Goal: Transaction & Acquisition: Purchase product/service

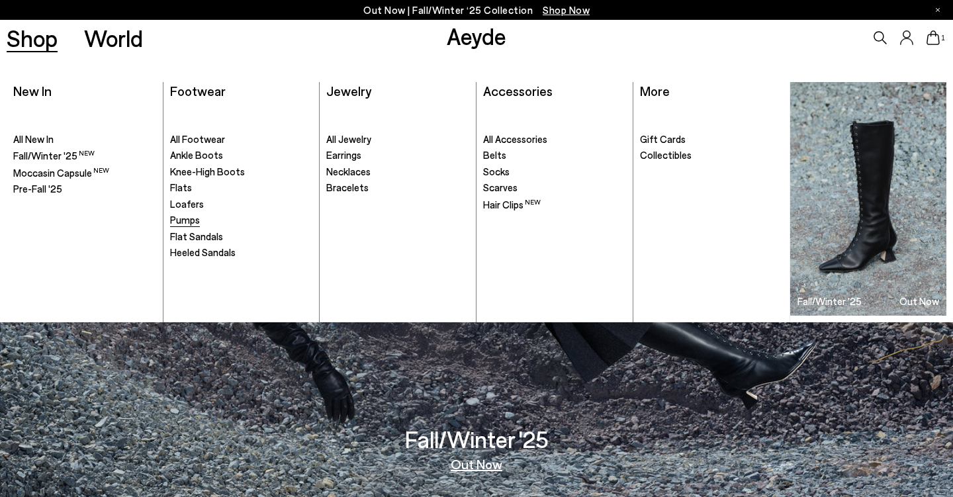
click at [185, 220] on span "Pumps" at bounding box center [185, 220] width 30 height 12
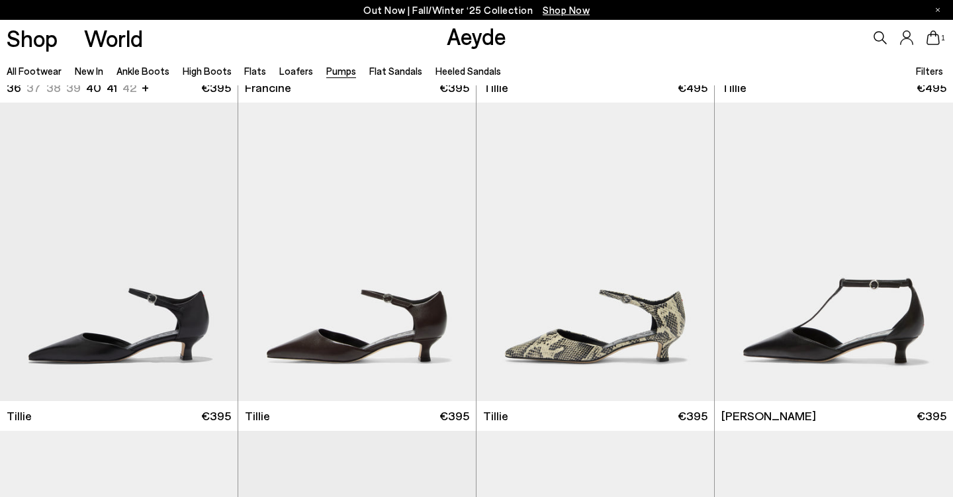
scroll to position [342, 0]
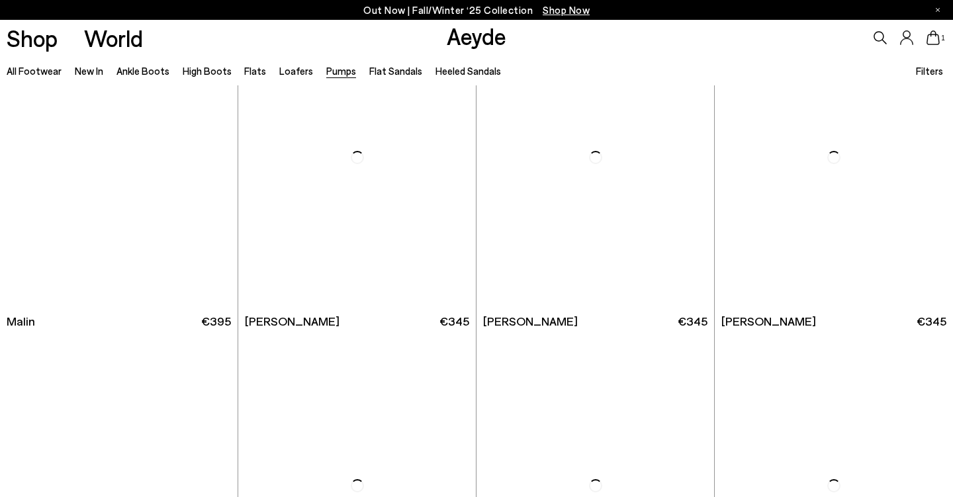
scroll to position [2420, 0]
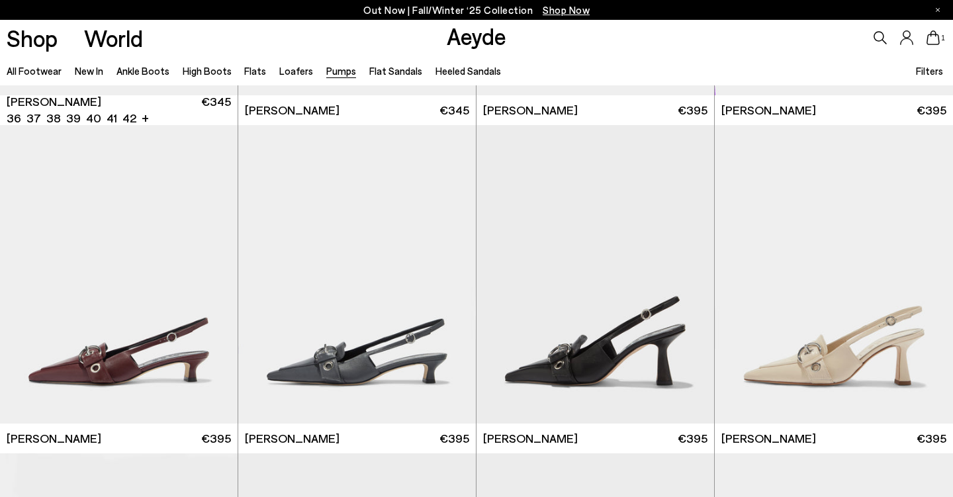
scroll to position [3048, 0]
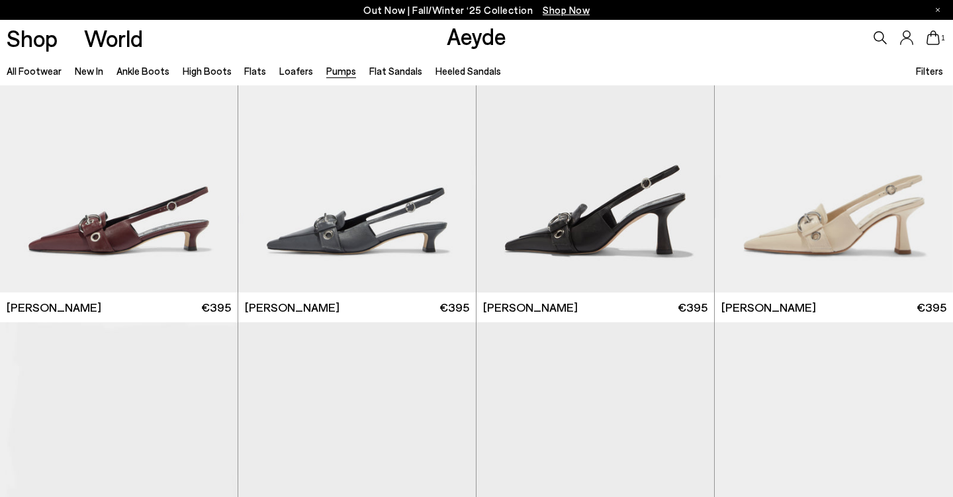
click at [920, 65] on span "Filters" at bounding box center [929, 71] width 27 height 12
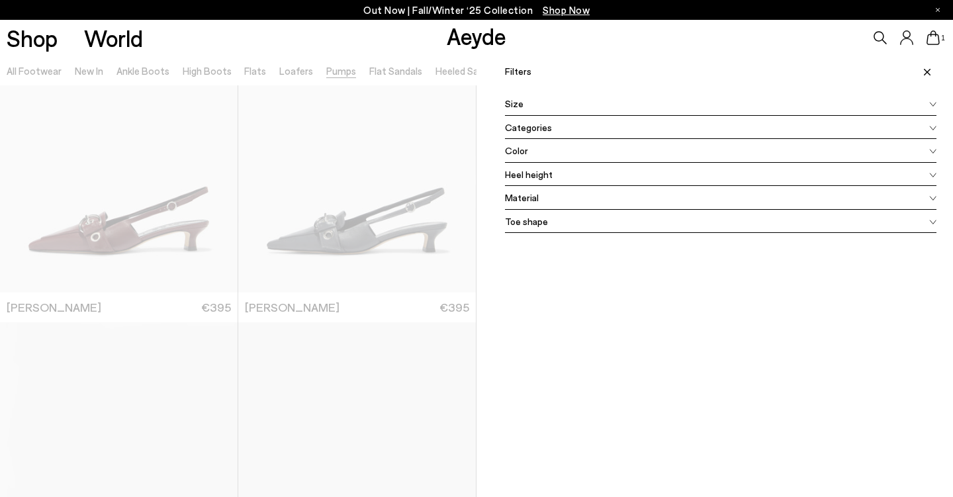
click at [928, 75] on span at bounding box center [925, 71] width 22 height 29
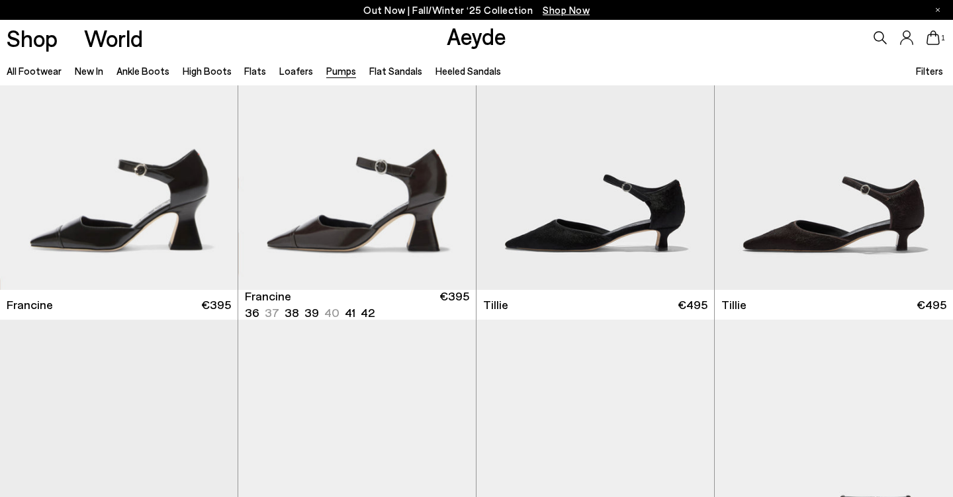
scroll to position [0, 0]
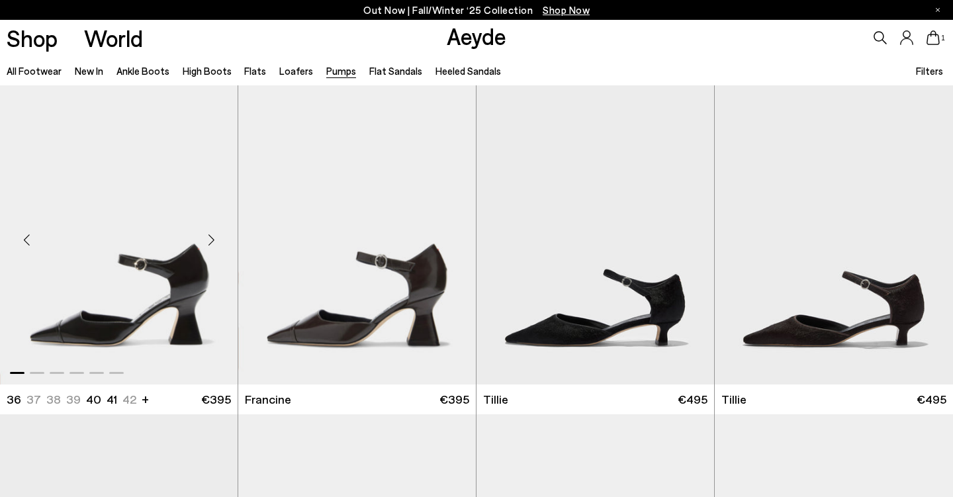
click at [149, 255] on img "1 / 6" at bounding box center [119, 234] width 238 height 298
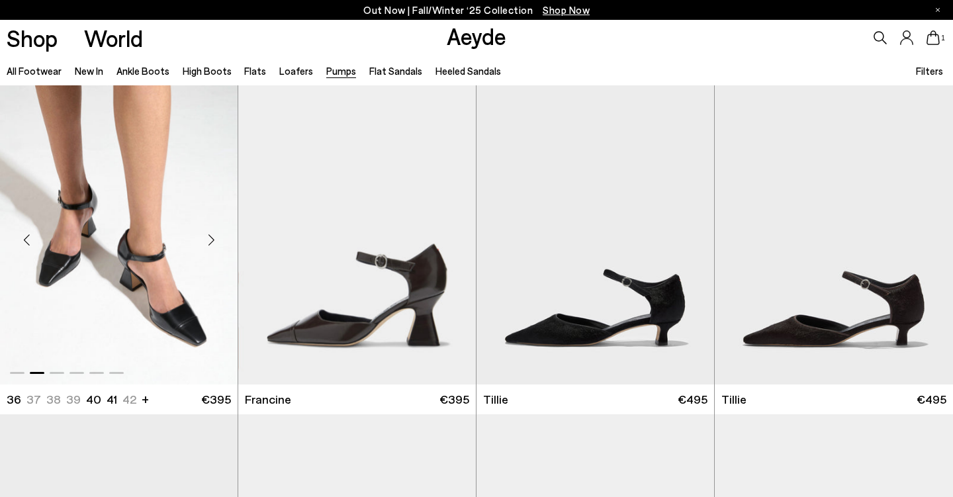
click at [210, 236] on div "Next slide" at bounding box center [211, 240] width 40 height 40
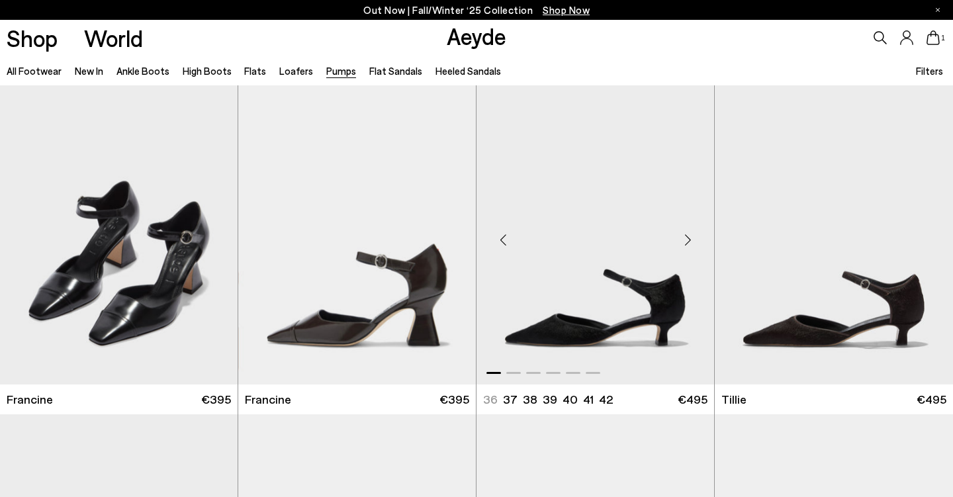
click at [695, 228] on div "Next slide" at bounding box center [688, 240] width 40 height 40
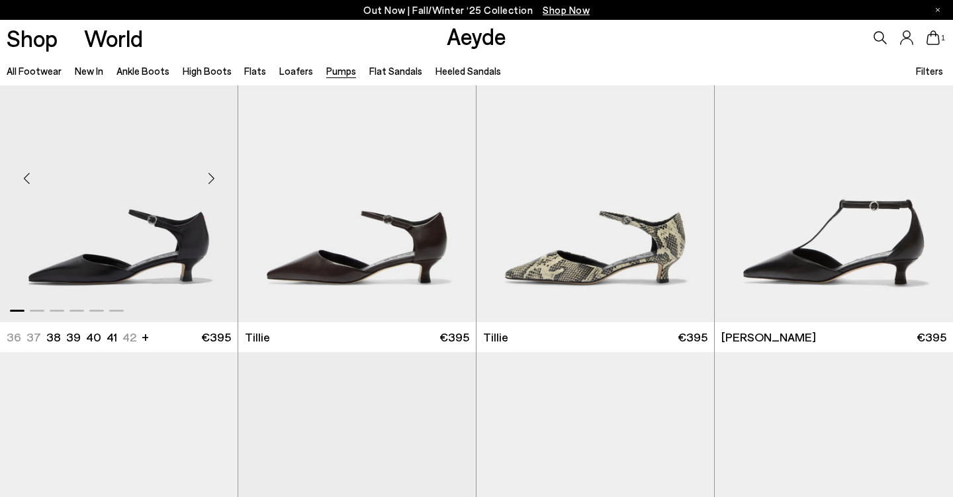
scroll to position [372, 0]
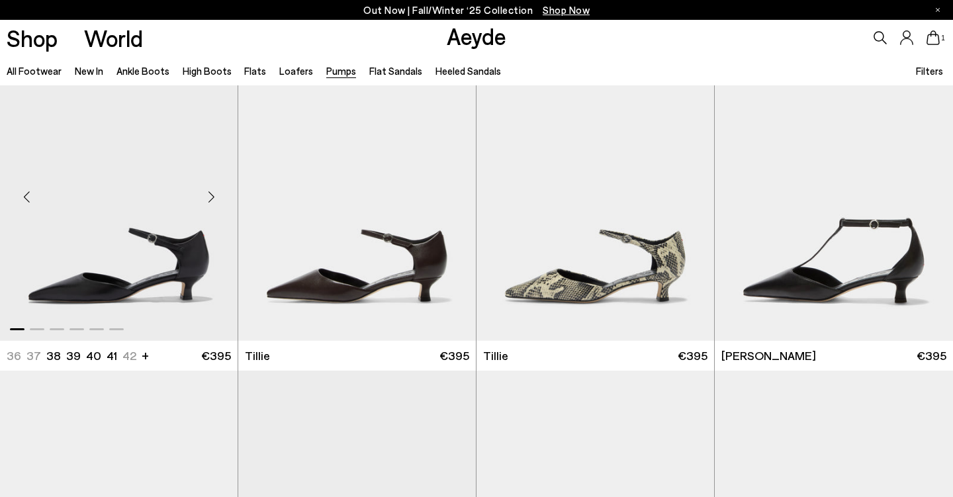
click at [200, 207] on div "Next slide" at bounding box center [211, 197] width 40 height 40
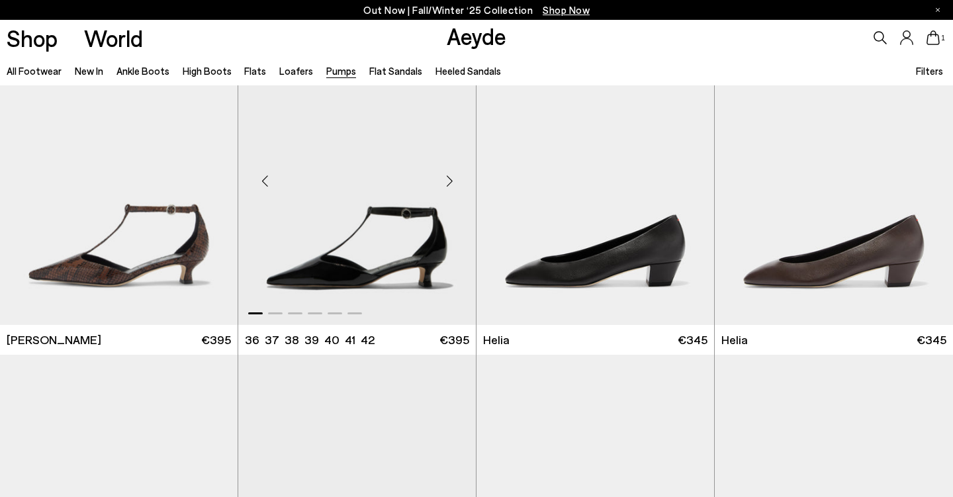
scroll to position [713, 0]
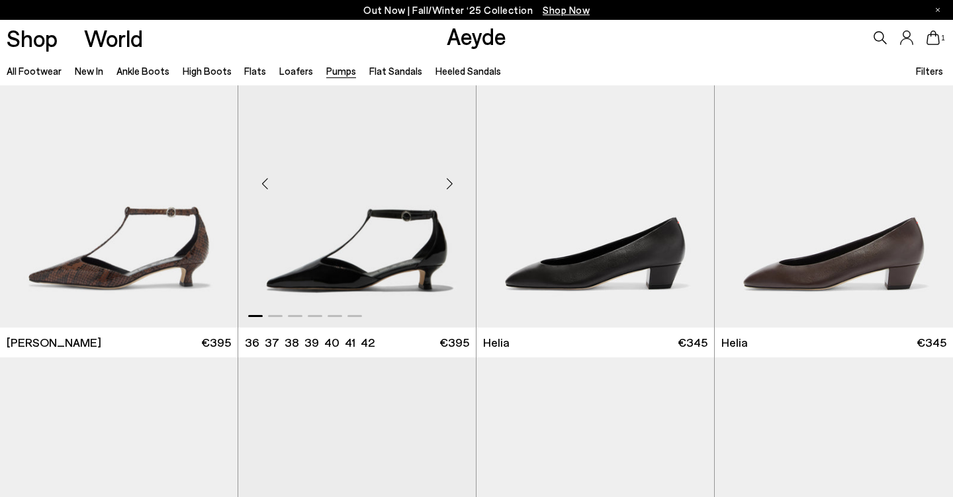
click at [450, 183] on div "Next slide" at bounding box center [449, 184] width 40 height 40
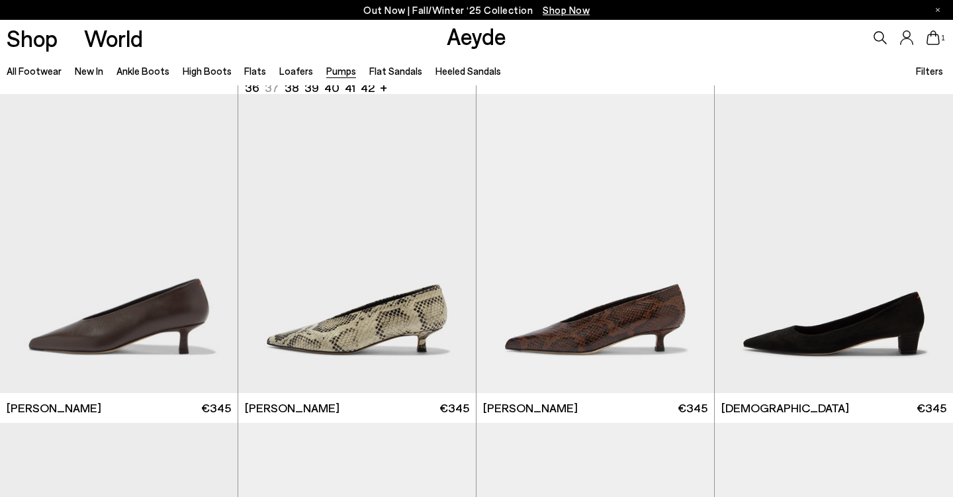
scroll to position [1650, 0]
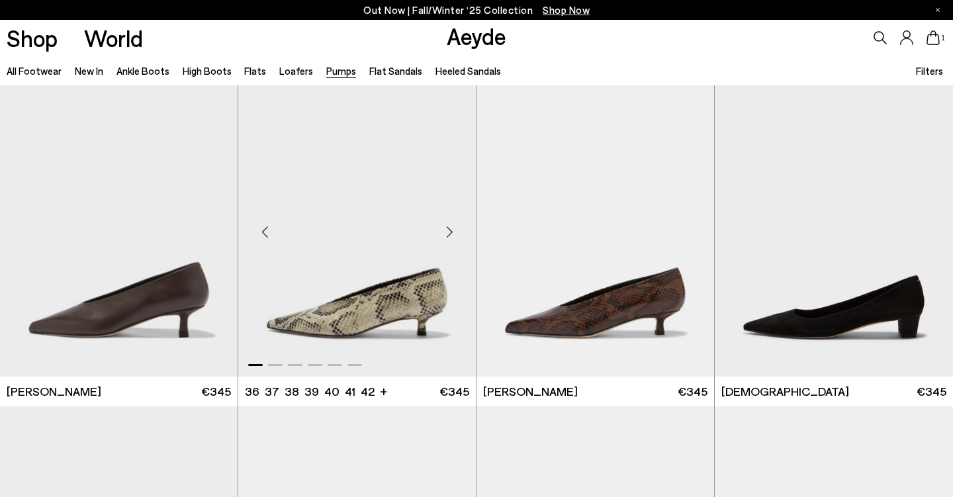
click at [454, 228] on div "Next slide" at bounding box center [449, 232] width 40 height 40
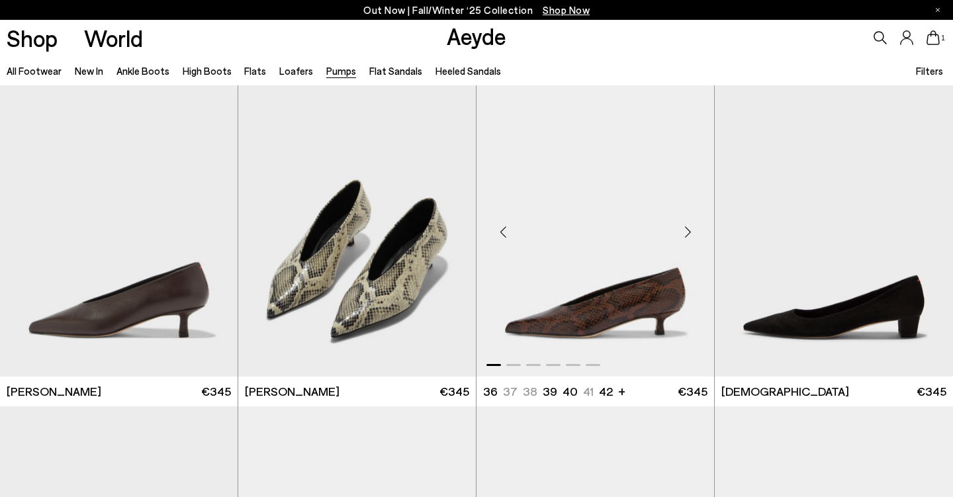
click at [683, 240] on div "Next slide" at bounding box center [688, 232] width 40 height 40
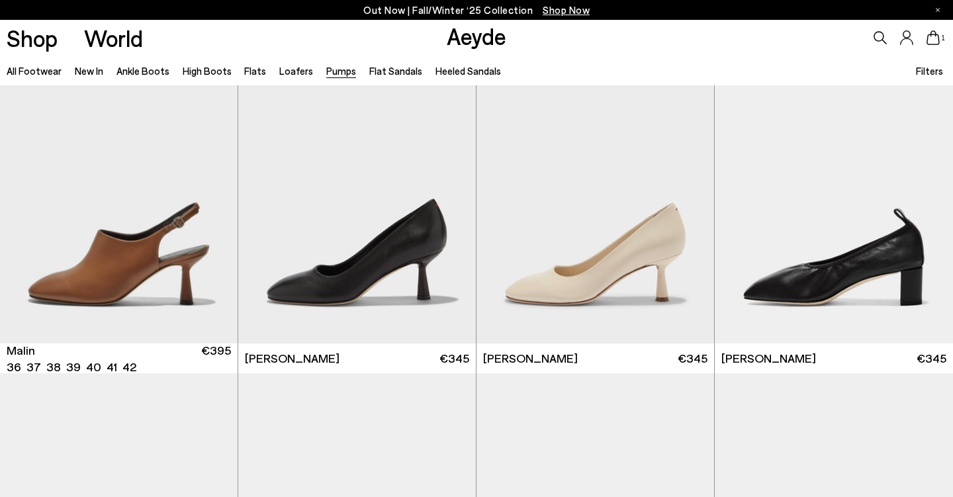
scroll to position [2407, 0]
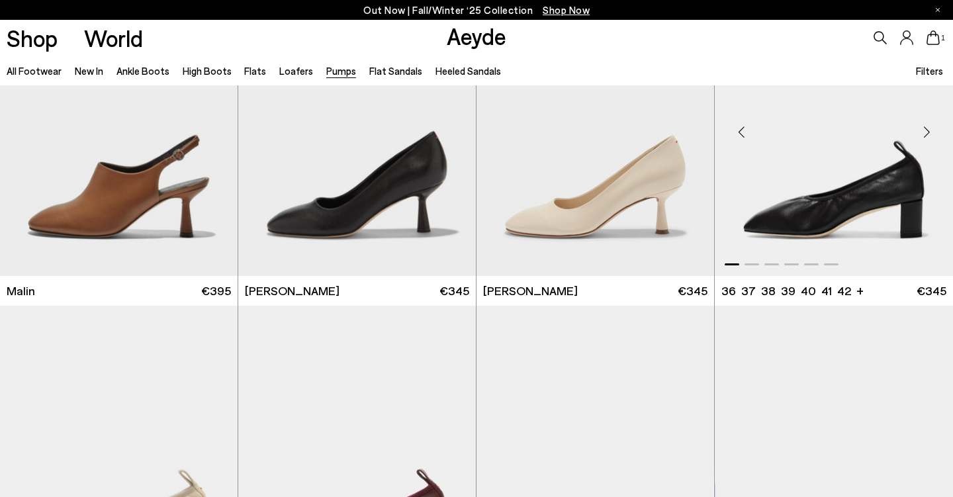
click at [924, 132] on div "Next slide" at bounding box center [926, 132] width 40 height 40
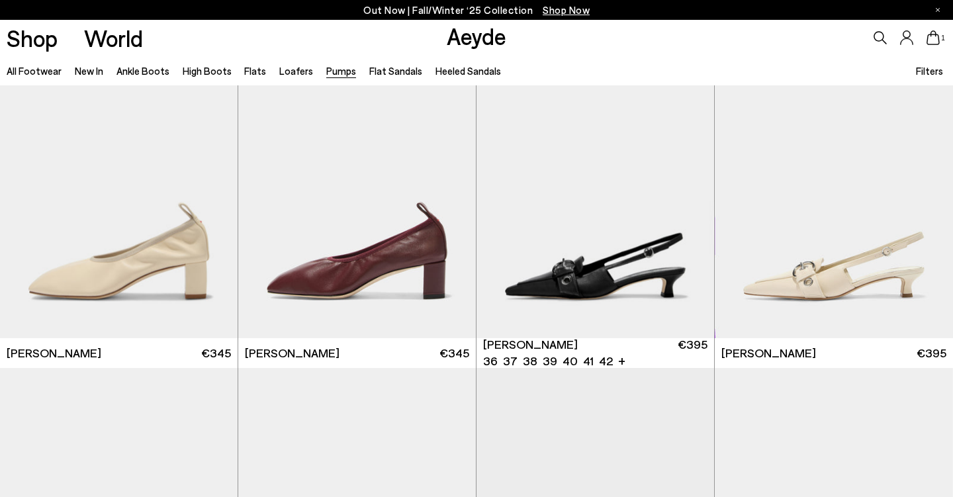
scroll to position [2746, 0]
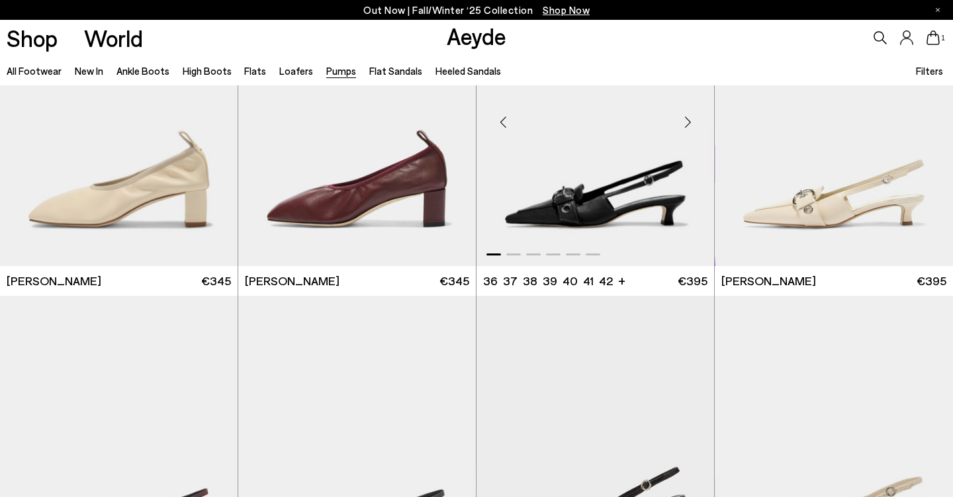
click at [692, 115] on div "Next slide" at bounding box center [688, 122] width 40 height 40
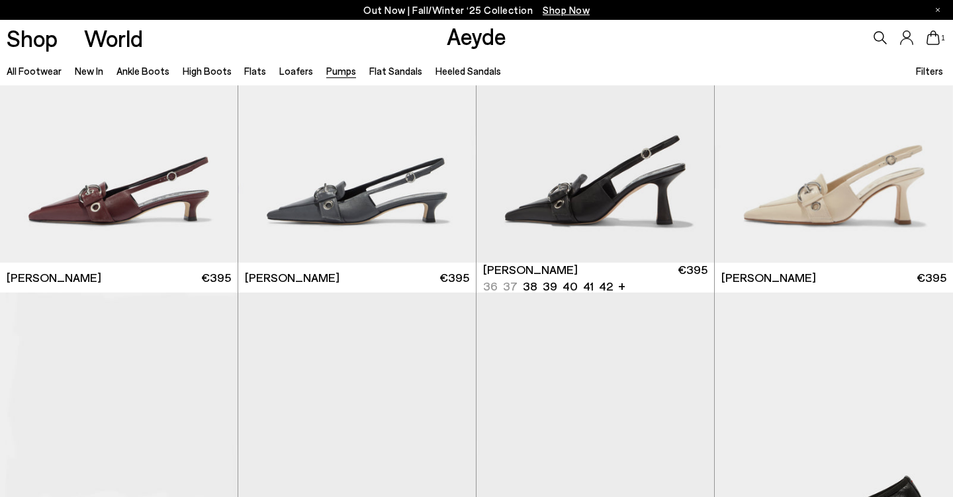
scroll to position [3092, 0]
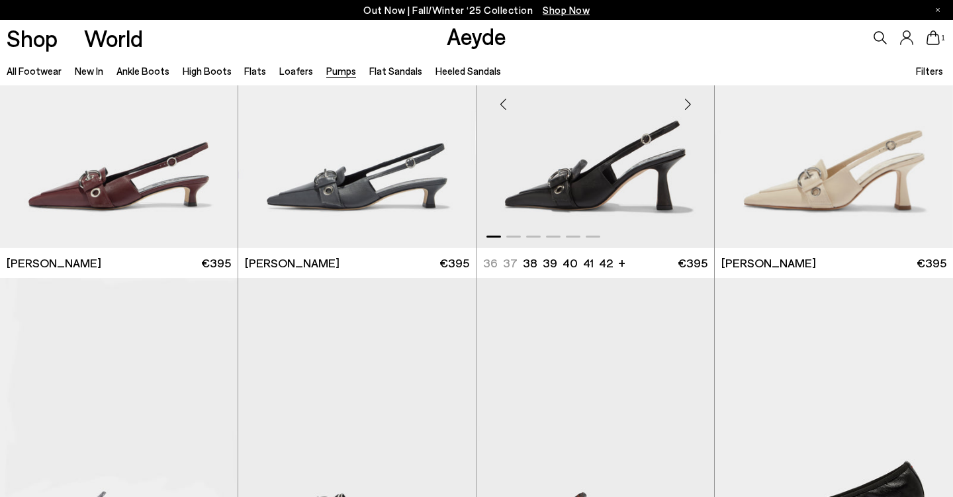
click at [687, 110] on div "Next slide" at bounding box center [688, 105] width 40 height 40
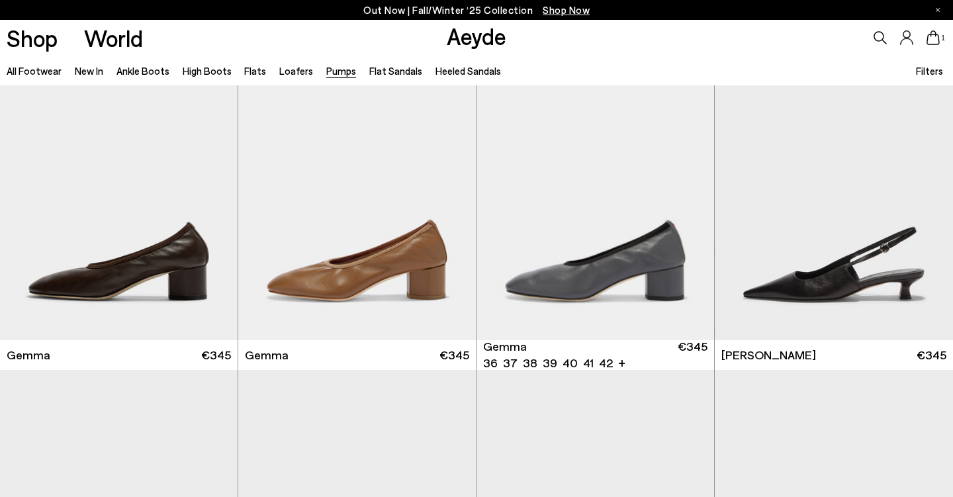
scroll to position [3757, 0]
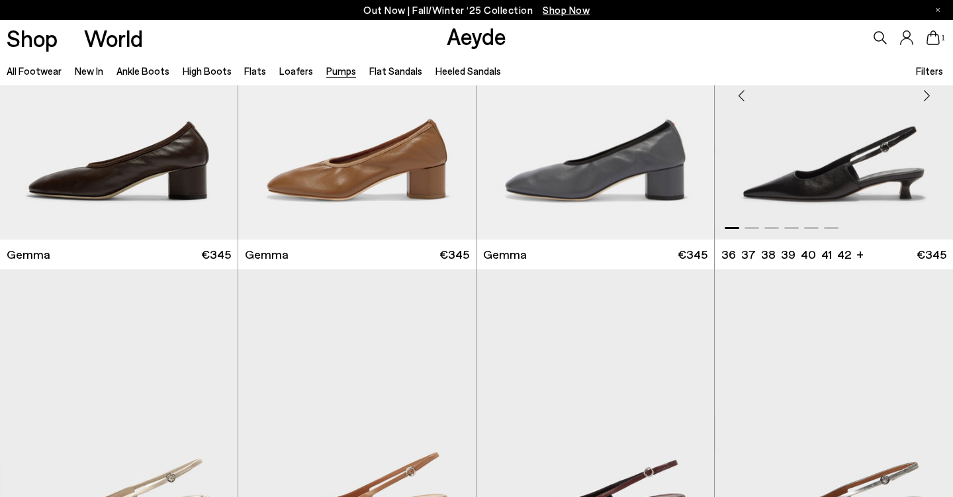
click at [924, 110] on div "Next slide" at bounding box center [926, 95] width 40 height 40
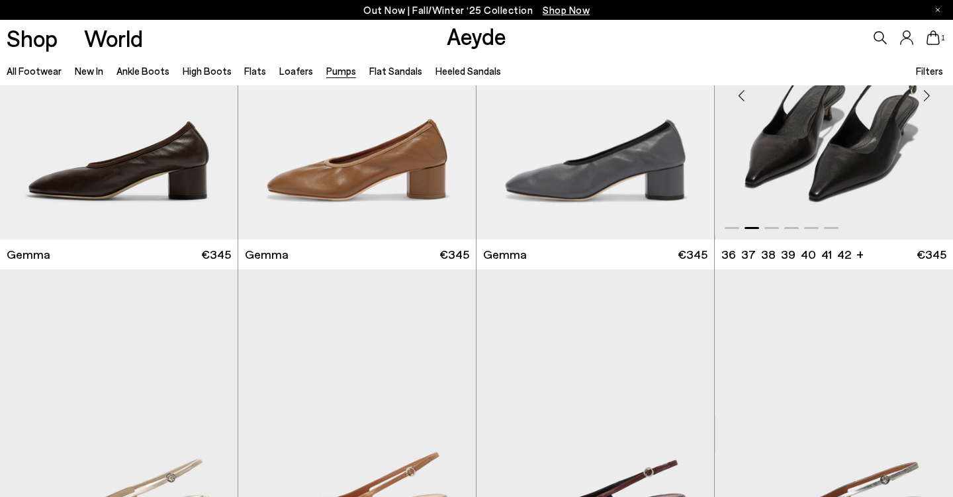
click at [924, 110] on div "Next slide" at bounding box center [926, 95] width 40 height 40
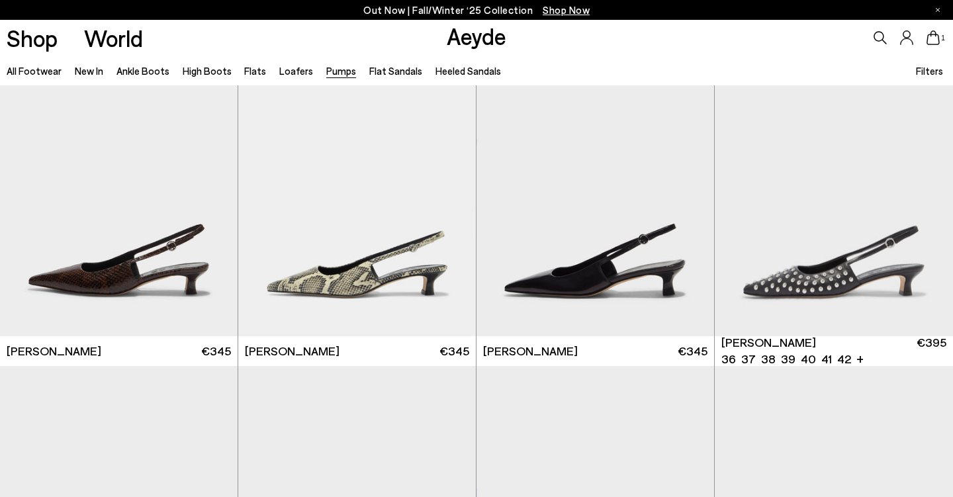
scroll to position [4375, 0]
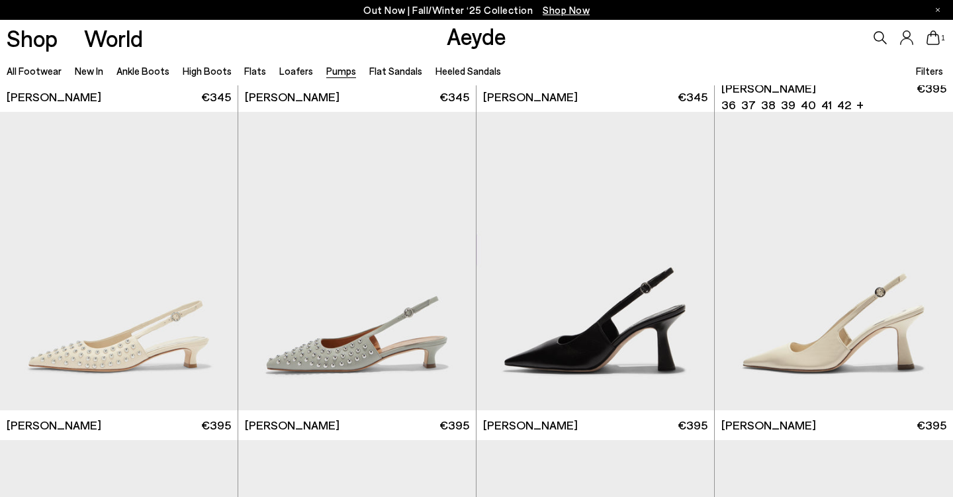
scroll to position [4646, 0]
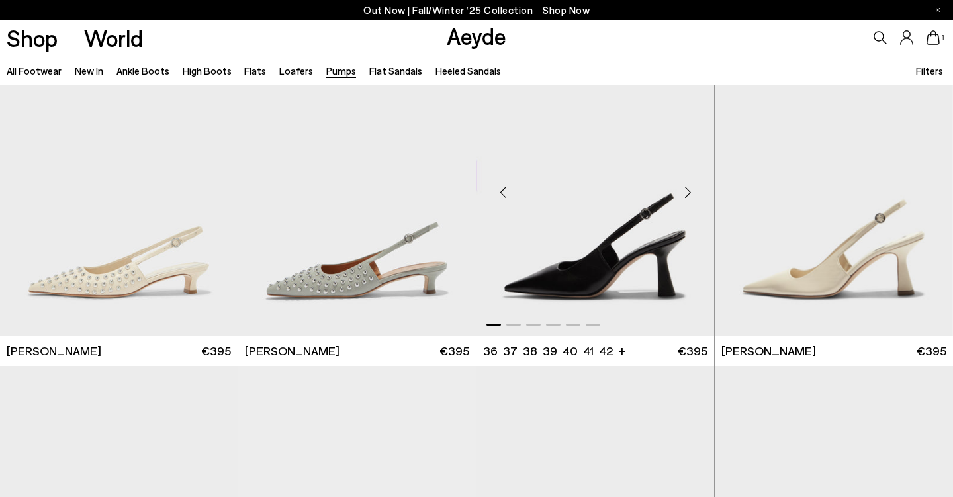
click at [681, 198] on div "Next slide" at bounding box center [688, 192] width 40 height 40
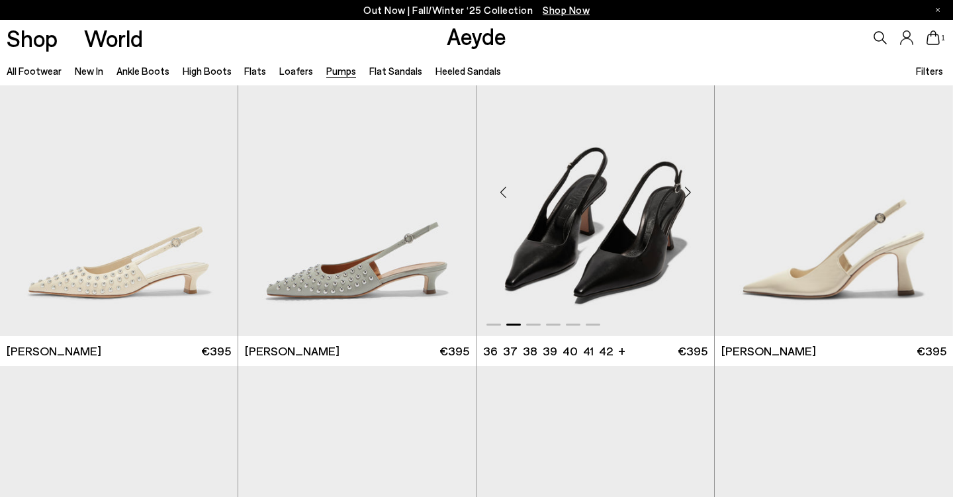
click at [681, 198] on div "Next slide" at bounding box center [688, 192] width 40 height 40
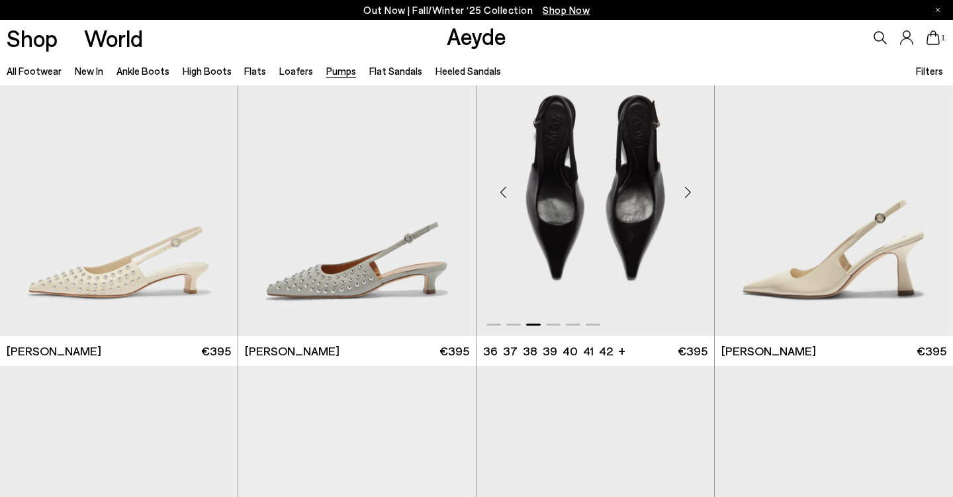
click at [681, 198] on div "Next slide" at bounding box center [688, 192] width 40 height 40
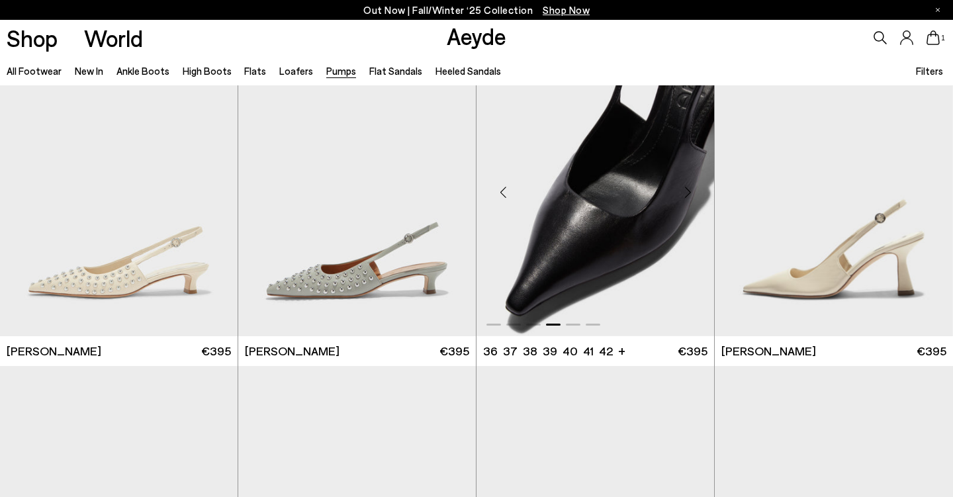
click at [634, 208] on img "4 / 6" at bounding box center [595, 187] width 238 height 298
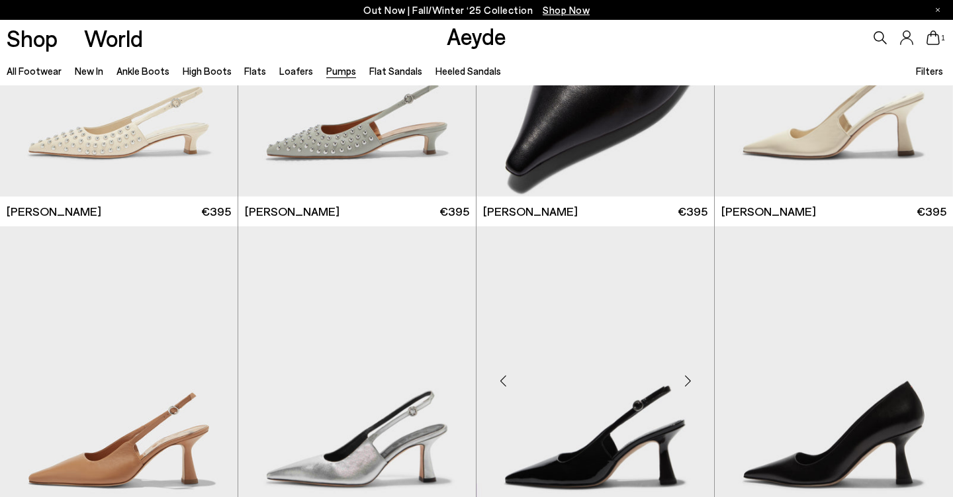
scroll to position [4801, 0]
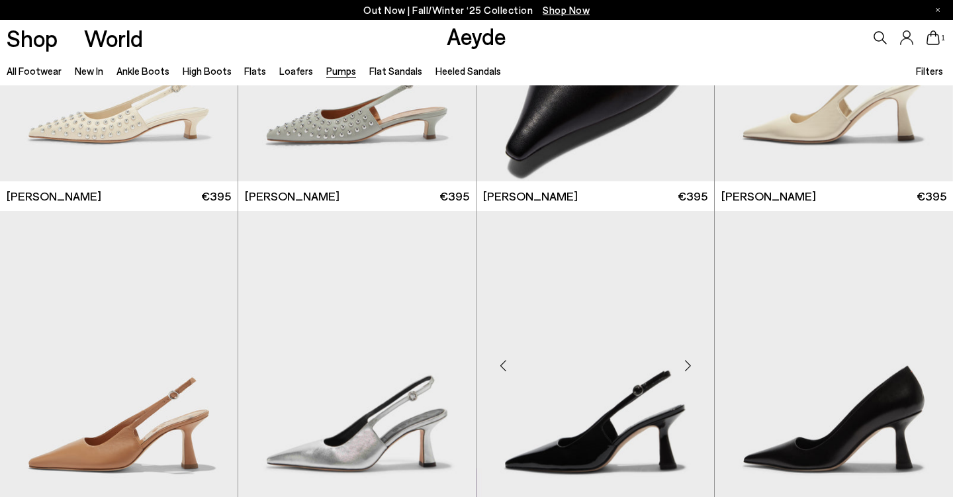
click at [692, 370] on div "Next slide" at bounding box center [688, 366] width 40 height 40
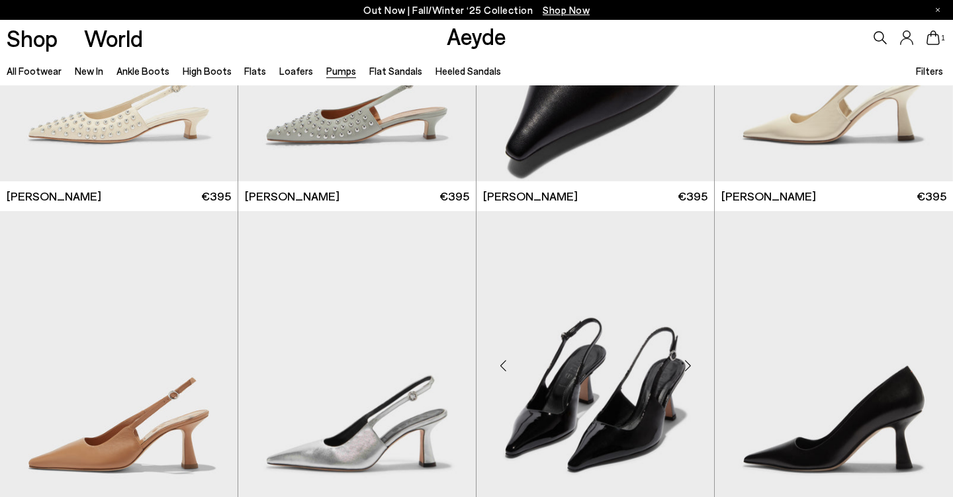
click at [688, 370] on div "Next slide" at bounding box center [688, 366] width 40 height 40
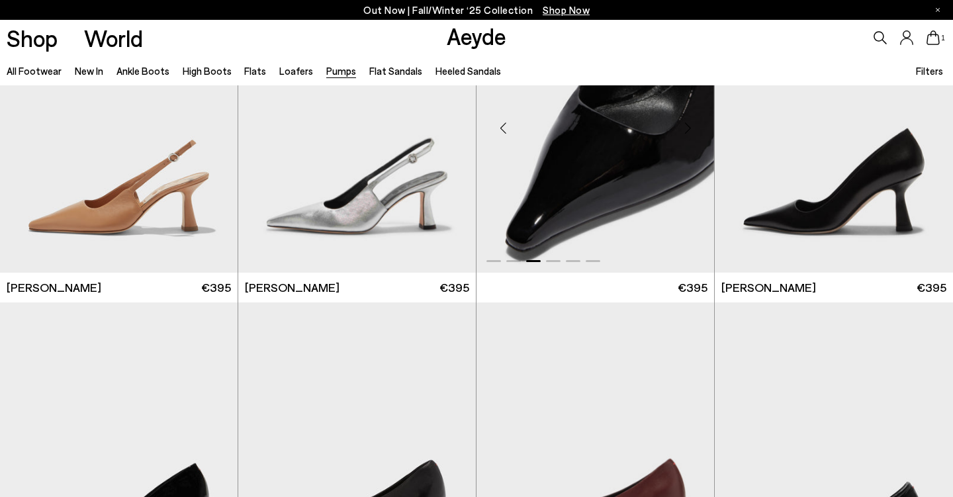
scroll to position [4985, 0]
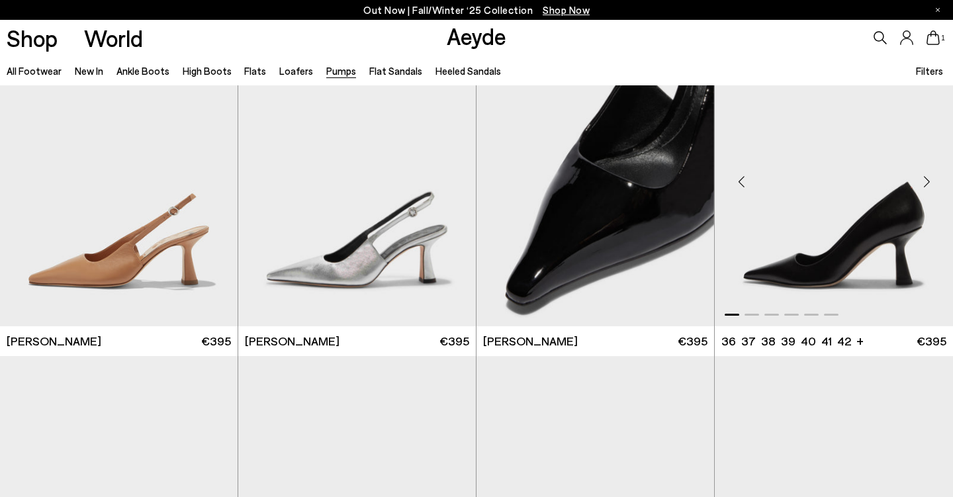
click at [924, 188] on div "Next slide" at bounding box center [926, 182] width 40 height 40
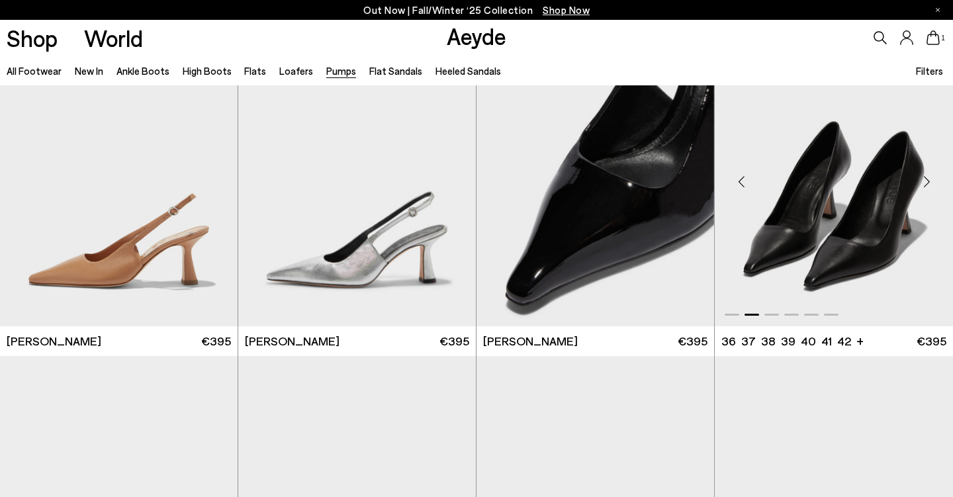
click at [924, 188] on div "Next slide" at bounding box center [926, 182] width 40 height 40
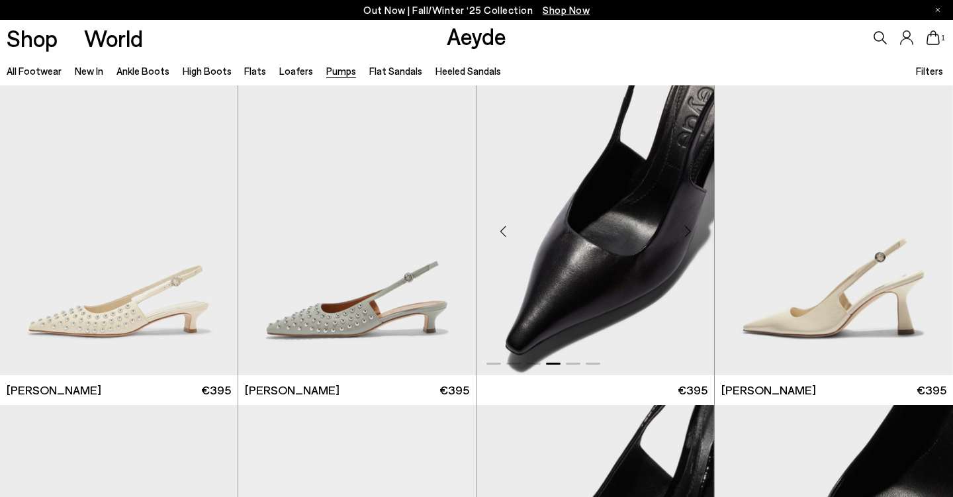
scroll to position [4540, 0]
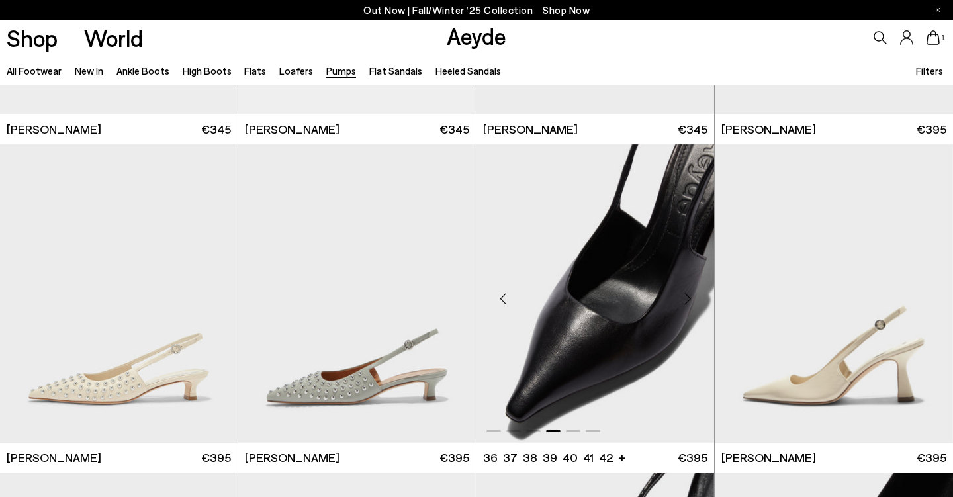
click at [700, 294] on div "Next slide" at bounding box center [688, 299] width 40 height 40
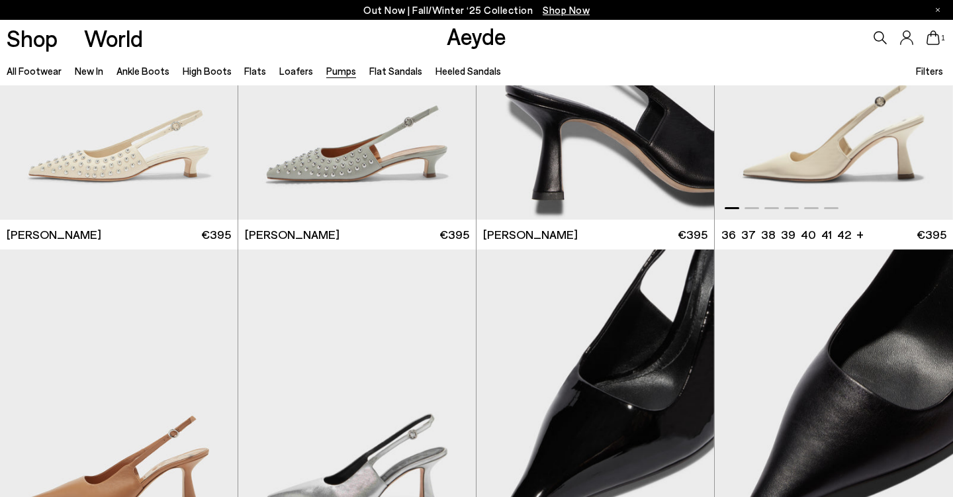
scroll to position [4919, 0]
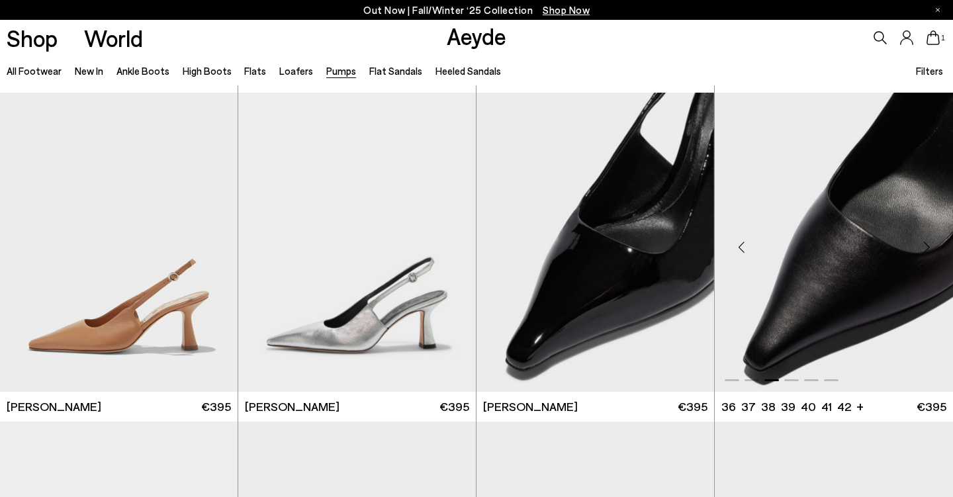
click at [742, 249] on div "Previous slide" at bounding box center [741, 248] width 40 height 40
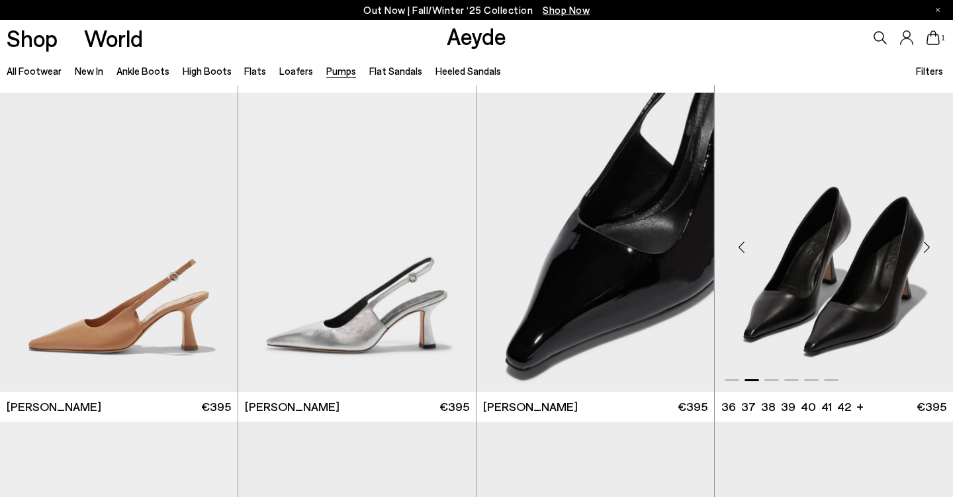
click at [742, 249] on div "Previous slide" at bounding box center [741, 248] width 40 height 40
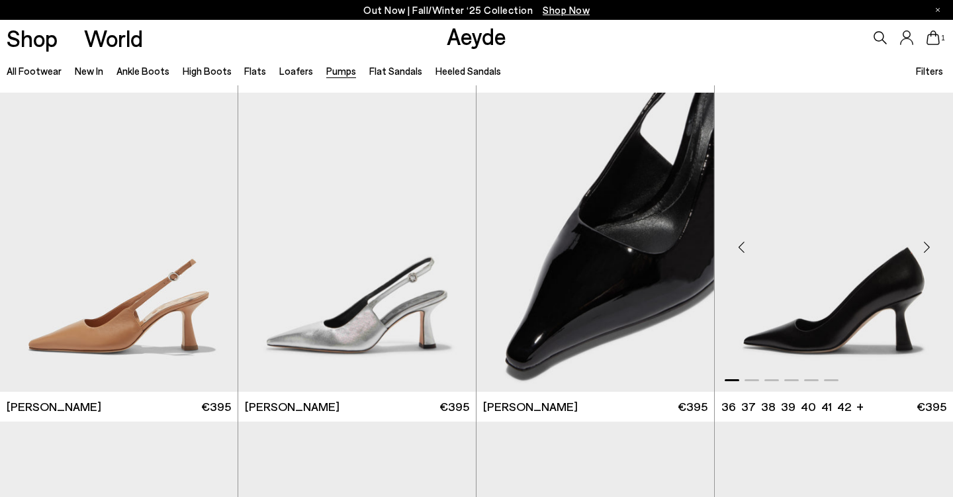
click at [879, 302] on img "1 / 6" at bounding box center [834, 242] width 238 height 298
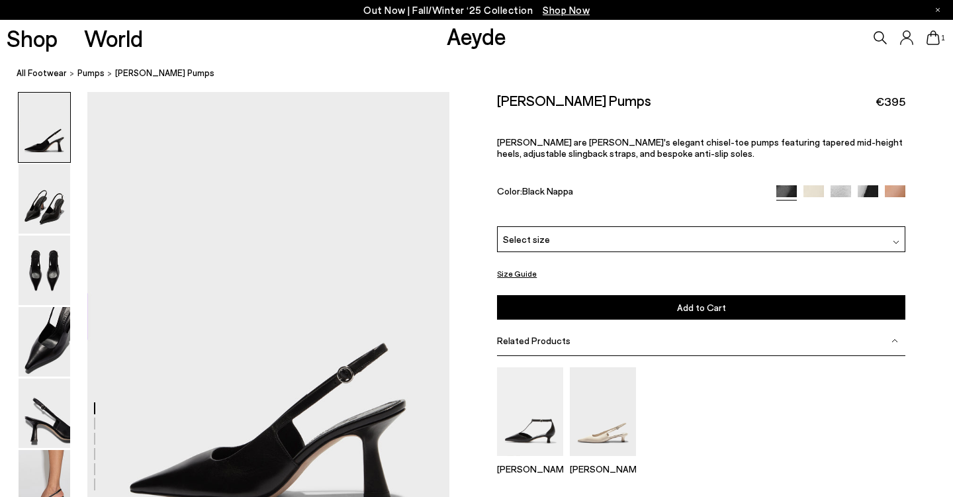
click at [592, 235] on div "Select size" at bounding box center [701, 239] width 408 height 26
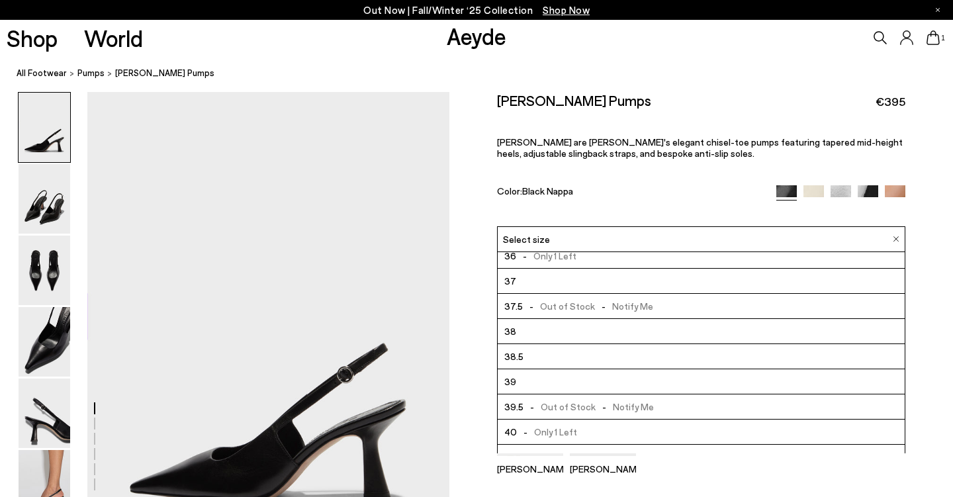
scroll to position [11, 0]
click at [558, 425] on span "- Only 1 Left" at bounding box center [547, 429] width 60 height 17
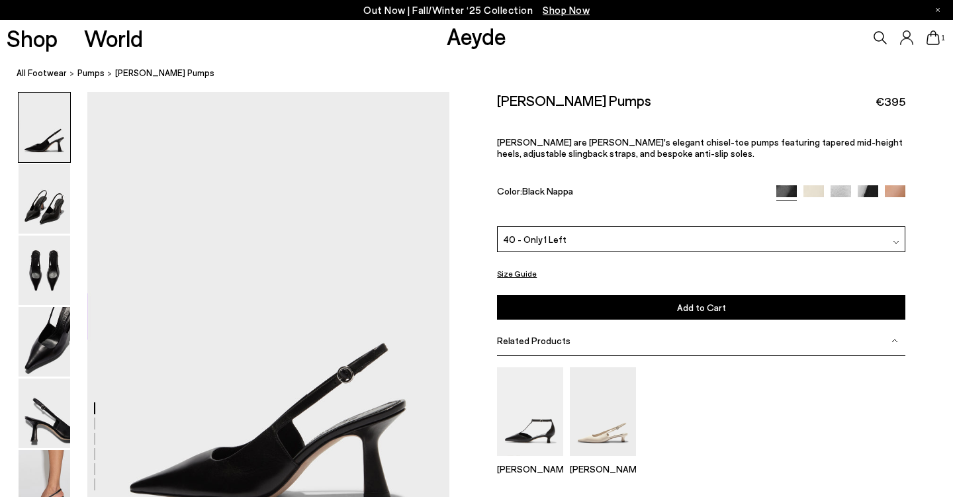
click at [560, 303] on button "Add to Cart Select a Size First" at bounding box center [701, 307] width 408 height 24
click at [936, 43] on icon at bounding box center [932, 37] width 13 height 15
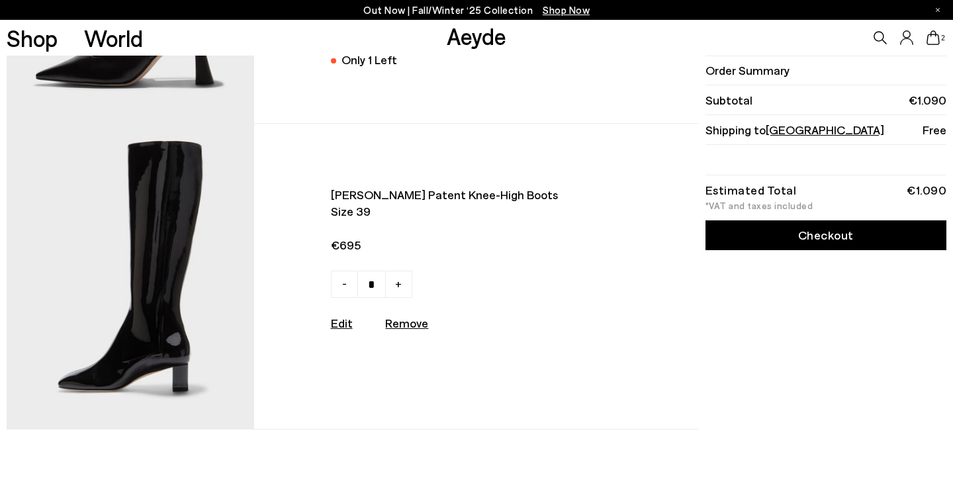
scroll to position [282, 0]
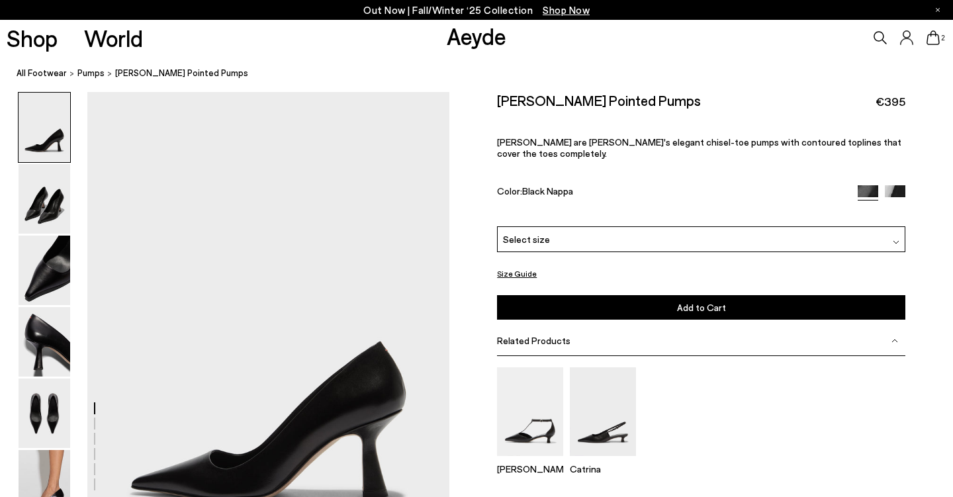
click at [615, 232] on div "Select size" at bounding box center [701, 239] width 408 height 26
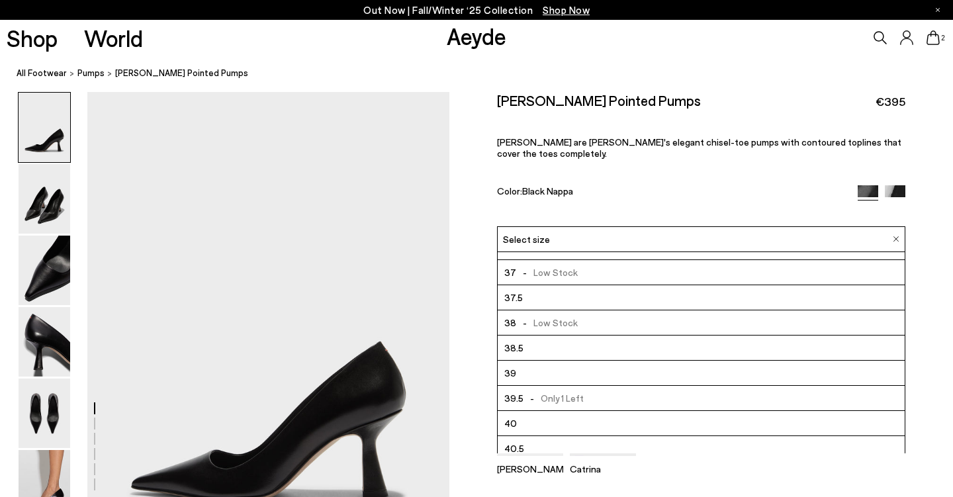
scroll to position [18, 0]
click at [564, 389] on span "- Only 1 Left" at bounding box center [553, 397] width 60 height 17
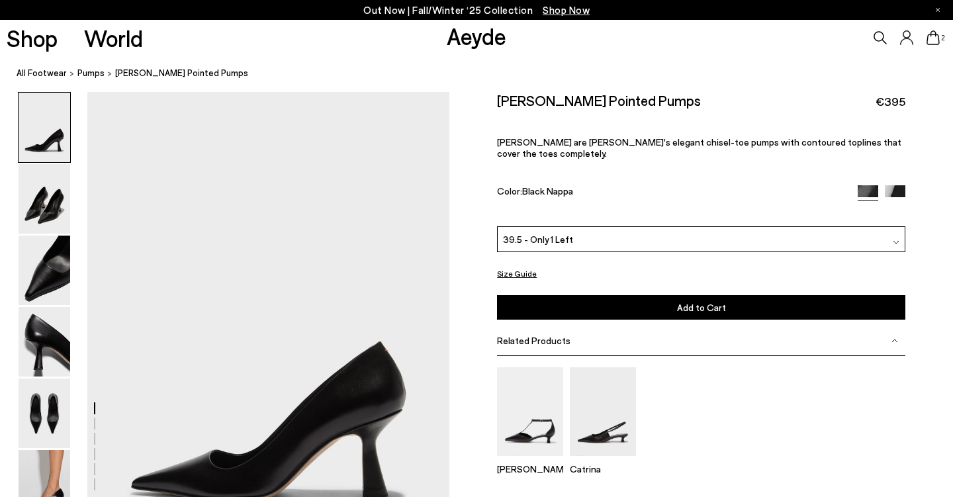
click at [590, 307] on button "Add to Cart Select a Size First" at bounding box center [701, 307] width 408 height 24
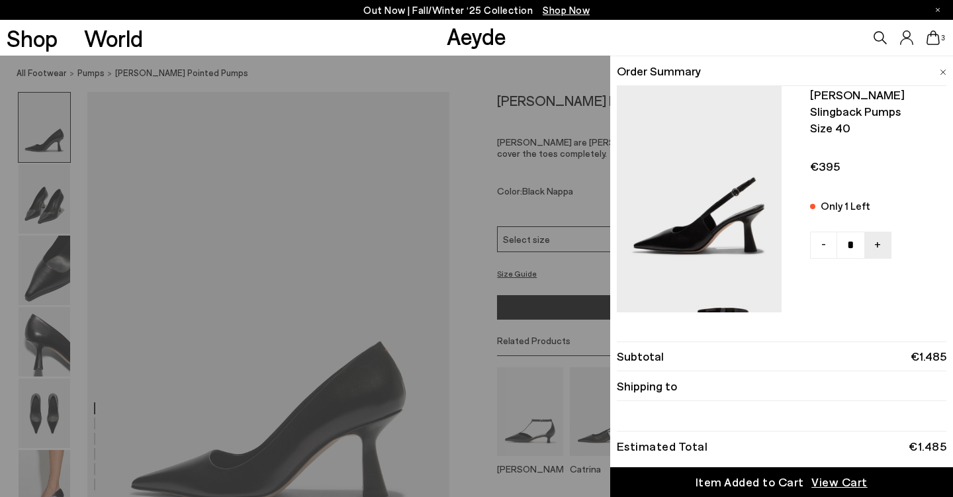
scroll to position [212, 0]
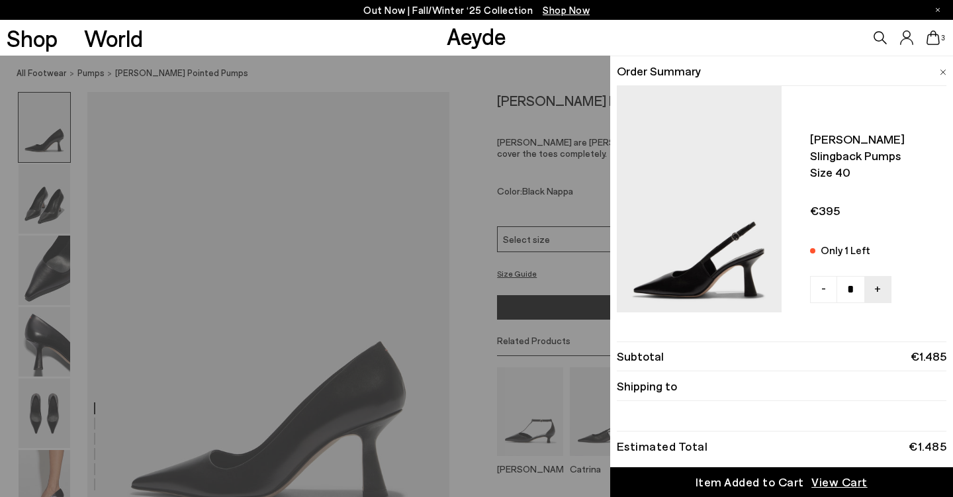
click at [463, 138] on div "Quick Add Color Size View Details Order Summary Zandra pointed pumps Size 39.5 …" at bounding box center [476, 276] width 953 height 441
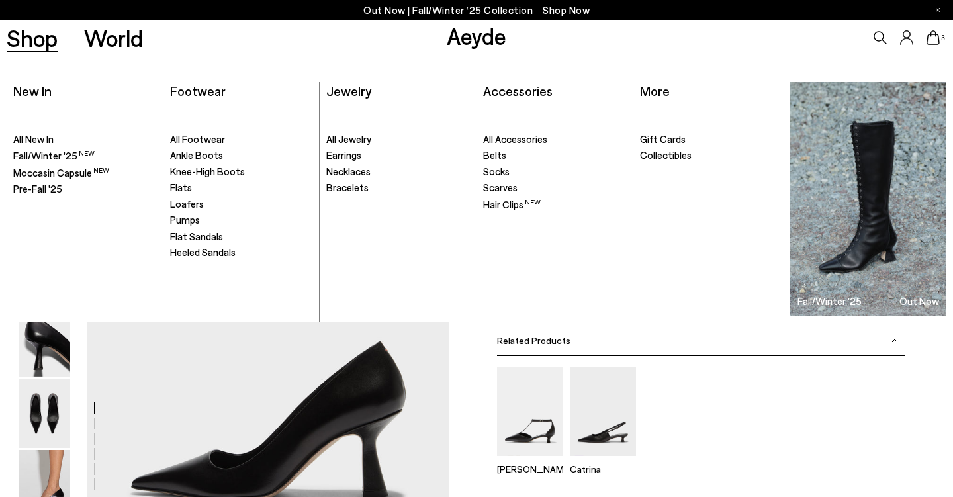
click at [217, 255] on span "Heeled Sandals" at bounding box center [203, 252] width 66 height 12
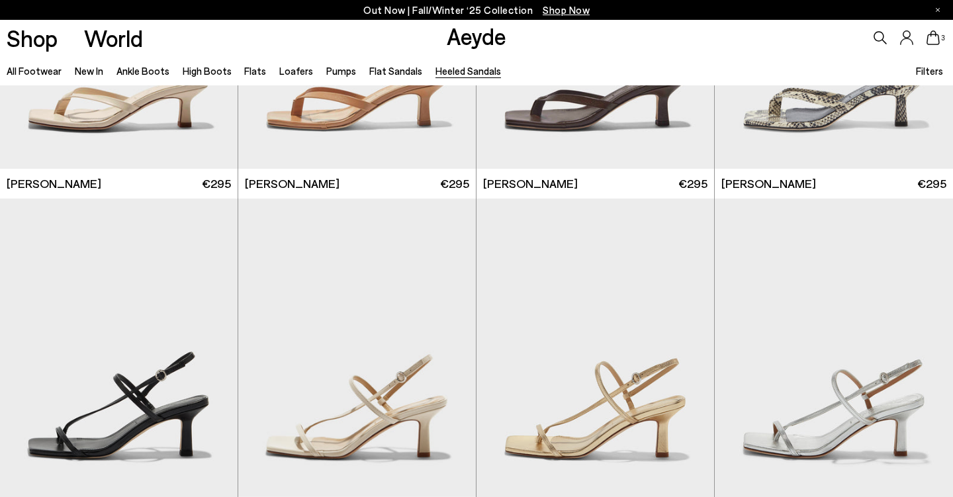
scroll to position [1225, 0]
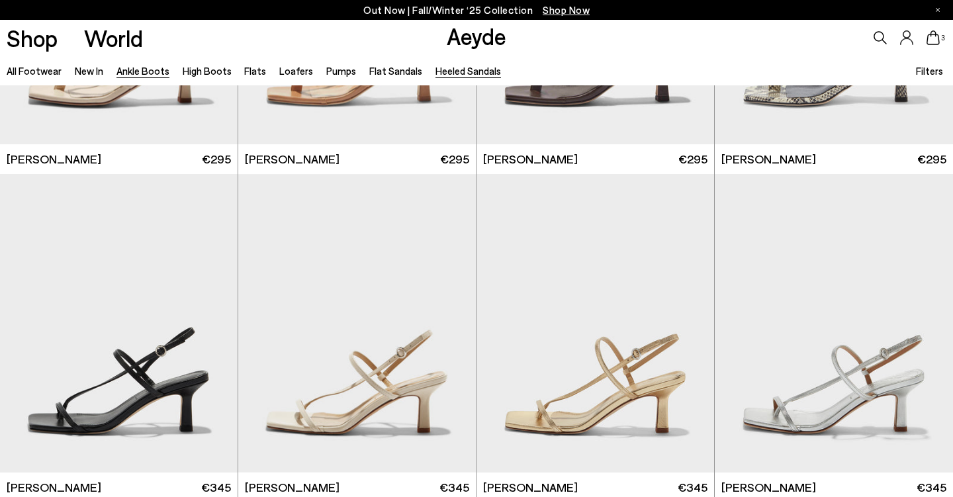
click at [142, 70] on link "Ankle Boots" at bounding box center [142, 71] width 53 height 12
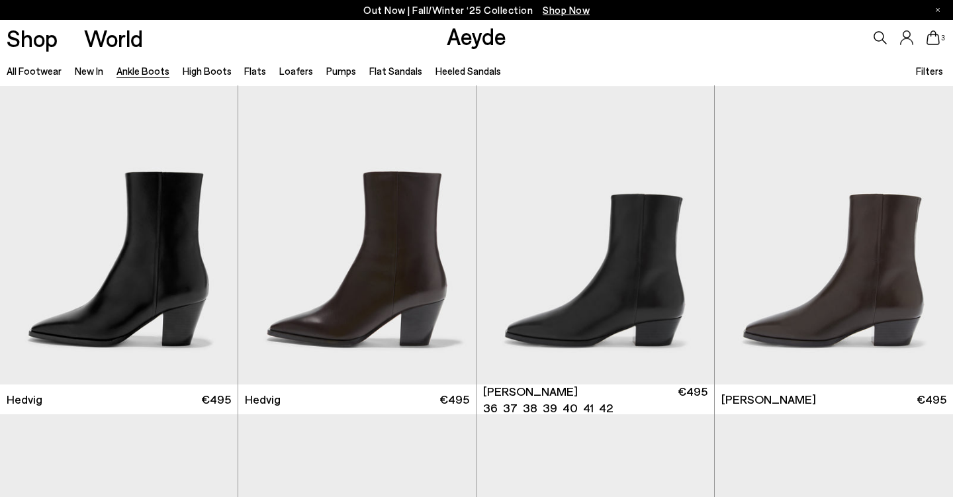
scroll to position [339, 0]
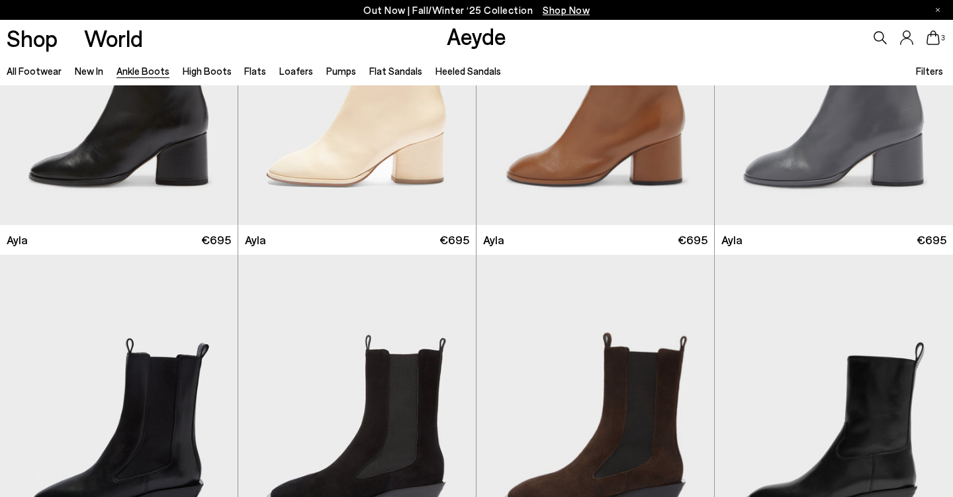
scroll to position [3679, 0]
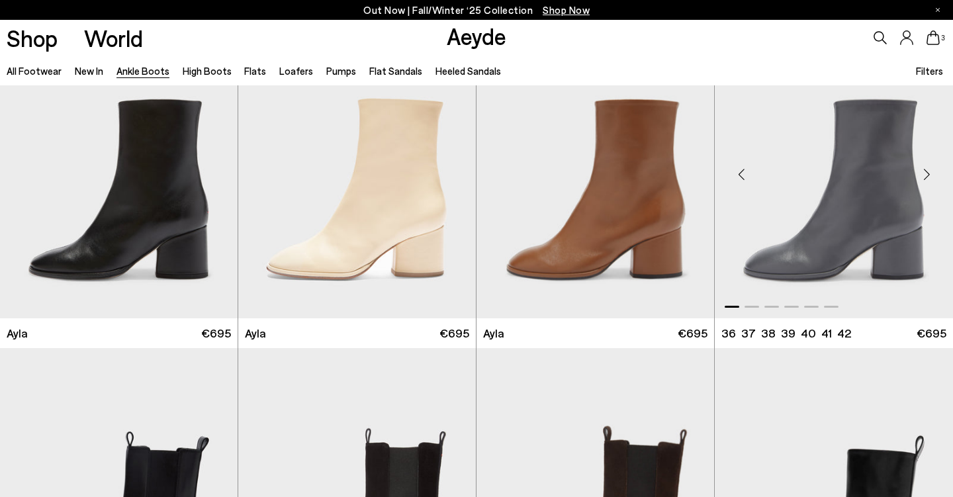
click at [931, 170] on div "Next slide" at bounding box center [926, 174] width 40 height 40
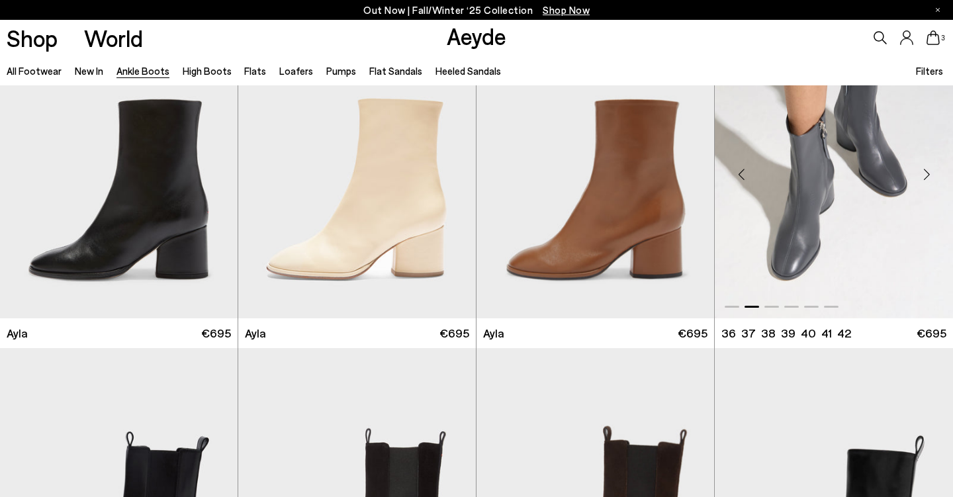
click at [931, 170] on div "Next slide" at bounding box center [926, 174] width 40 height 40
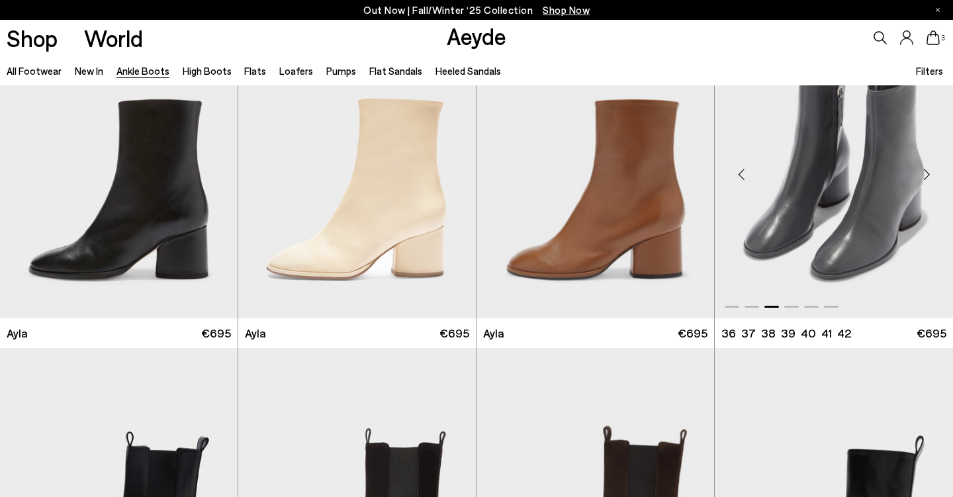
click at [931, 171] on div "Next slide" at bounding box center [926, 174] width 40 height 40
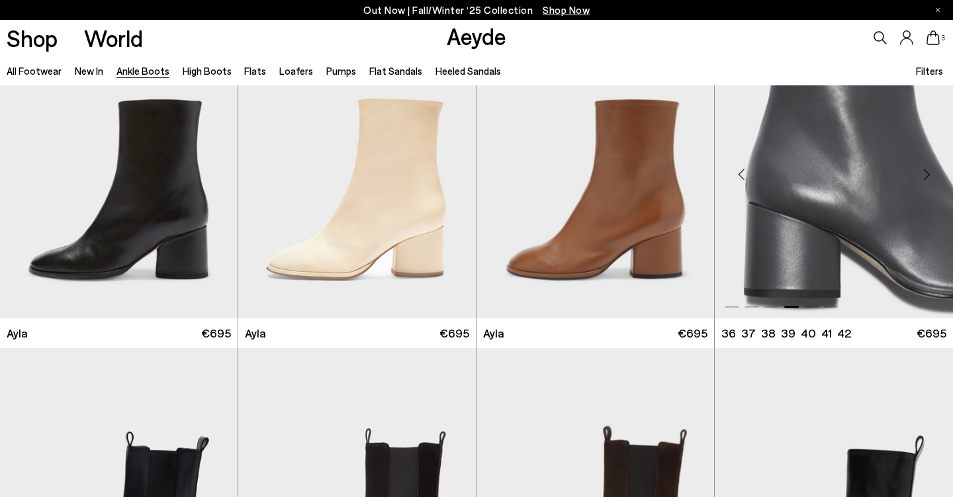
click at [931, 171] on div "Next slide" at bounding box center [926, 174] width 40 height 40
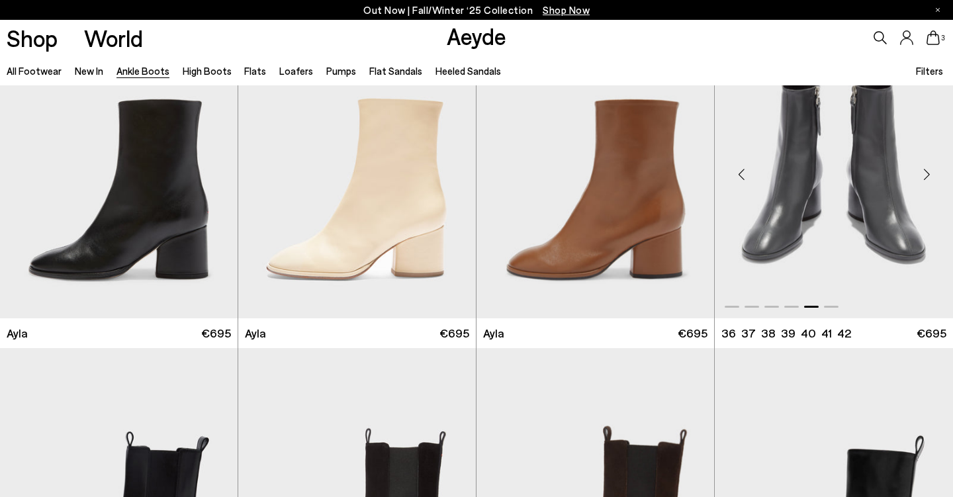
click at [931, 171] on div "Next slide" at bounding box center [926, 174] width 40 height 40
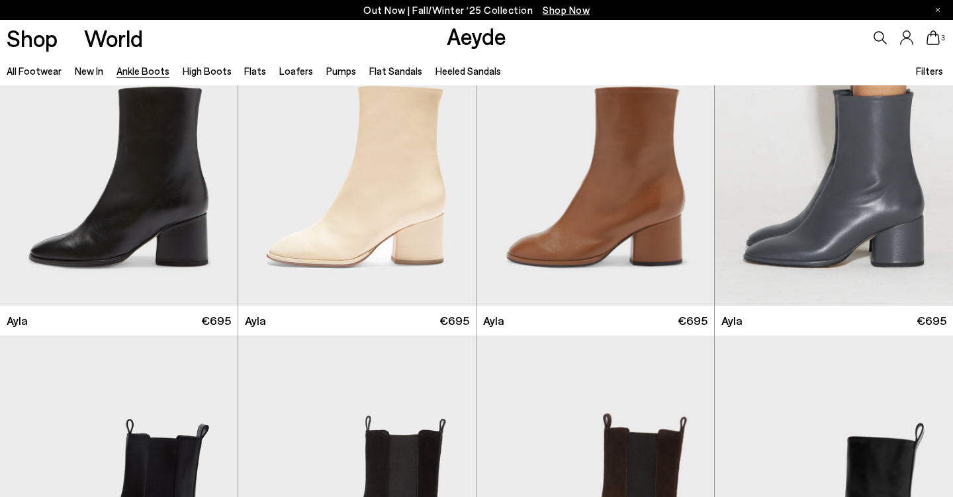
scroll to position [3602, 0]
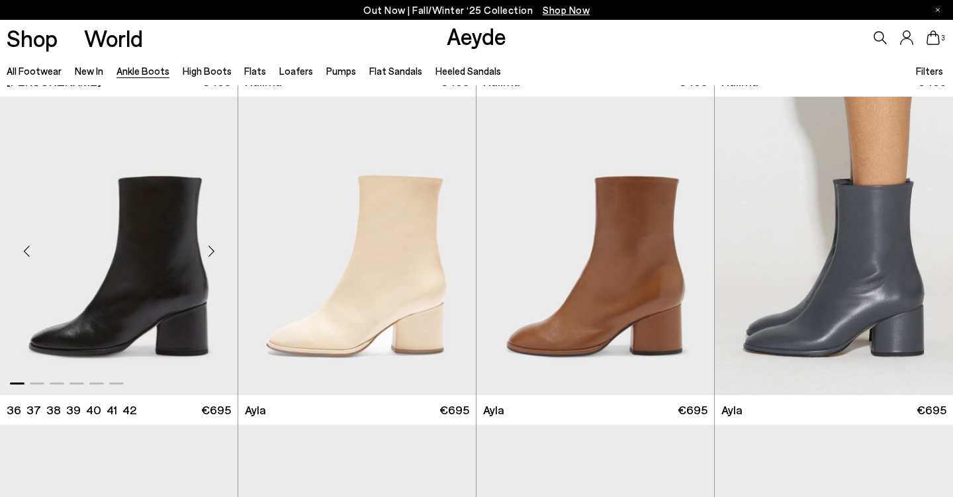
click at [203, 249] on div "Next slide" at bounding box center [211, 251] width 40 height 40
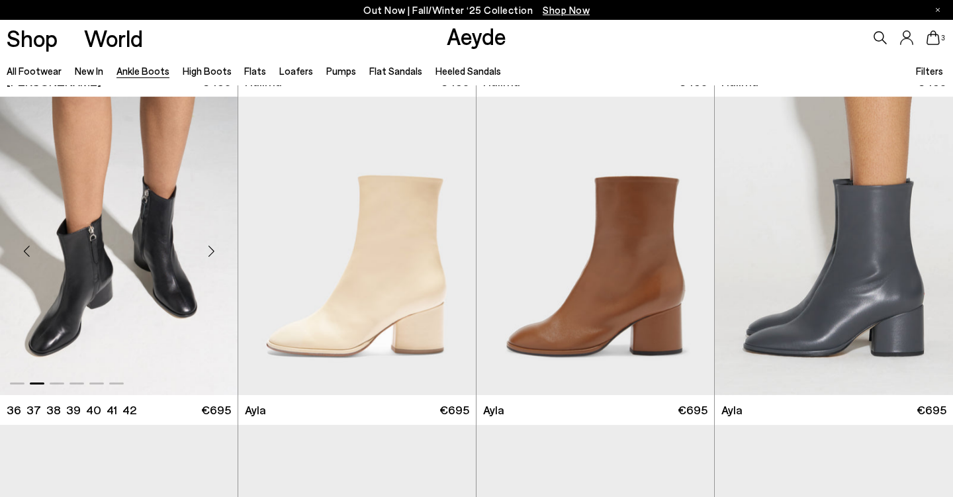
click at [208, 252] on div "Next slide" at bounding box center [211, 251] width 40 height 40
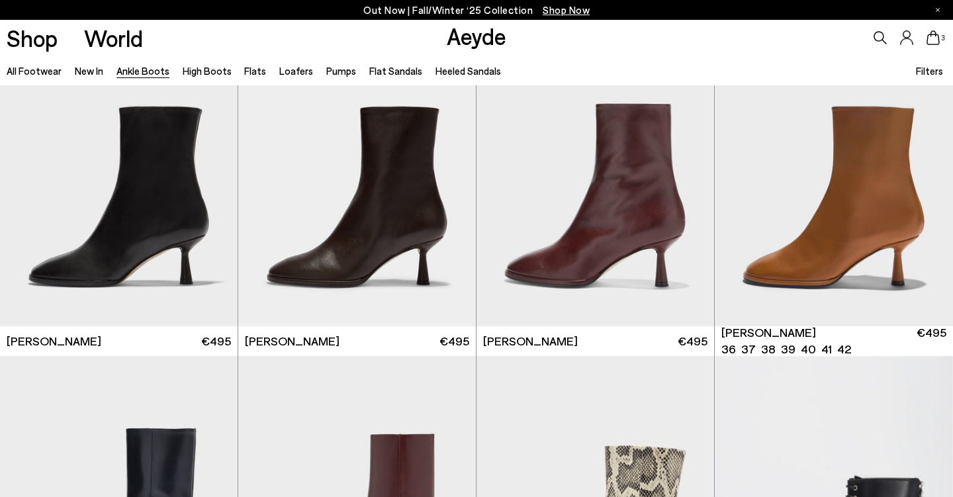
scroll to position [5955, 0]
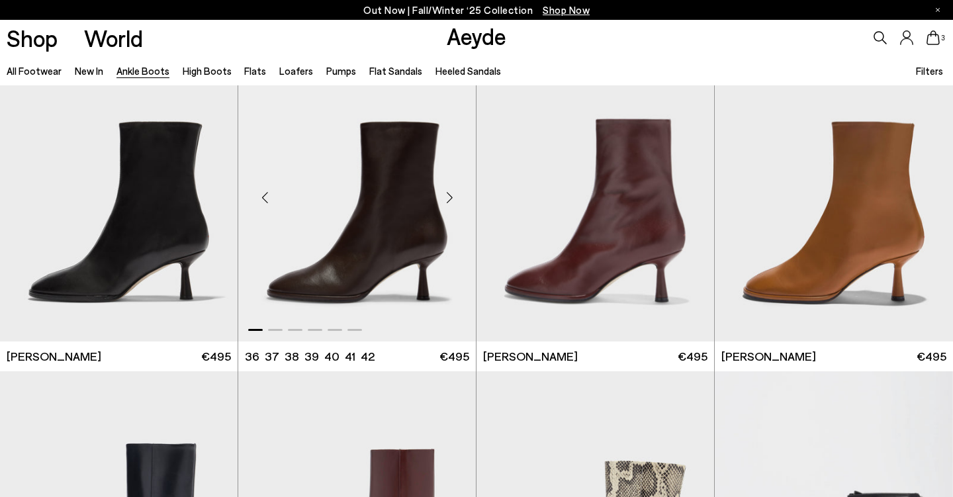
click at [446, 197] on div "Next slide" at bounding box center [449, 197] width 40 height 40
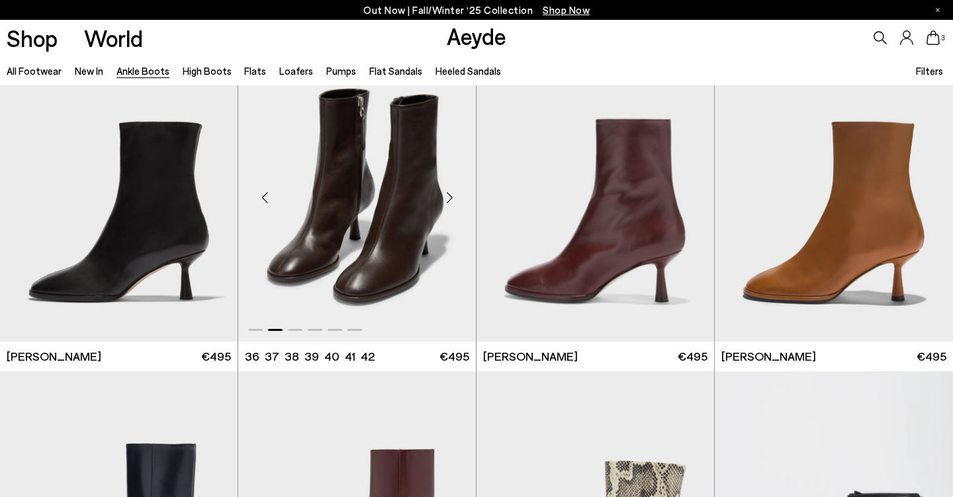
click at [446, 197] on div "Next slide" at bounding box center [449, 197] width 40 height 40
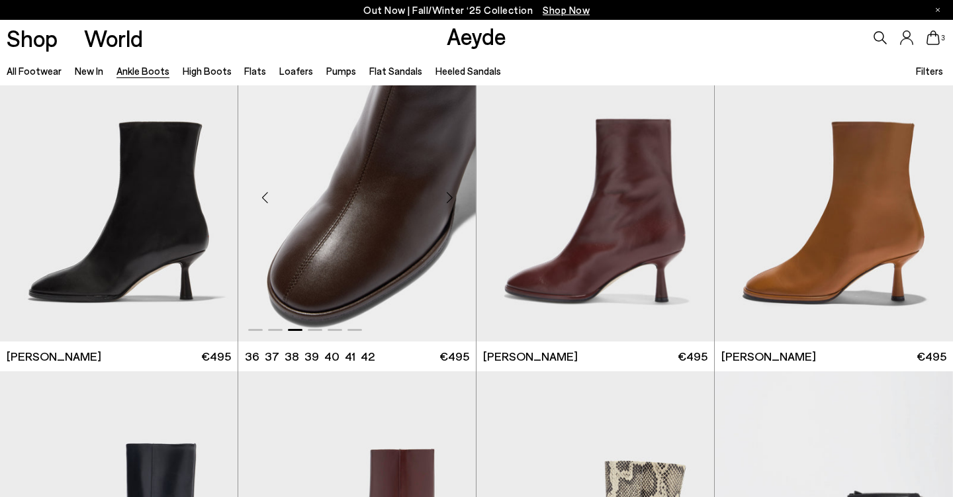
click at [446, 197] on div "Next slide" at bounding box center [449, 197] width 40 height 40
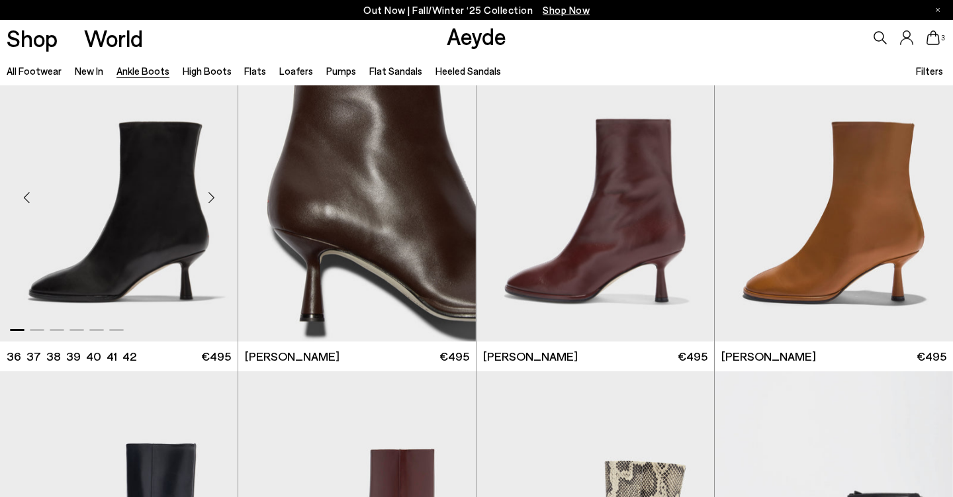
click at [218, 195] on div "Next slide" at bounding box center [211, 197] width 40 height 40
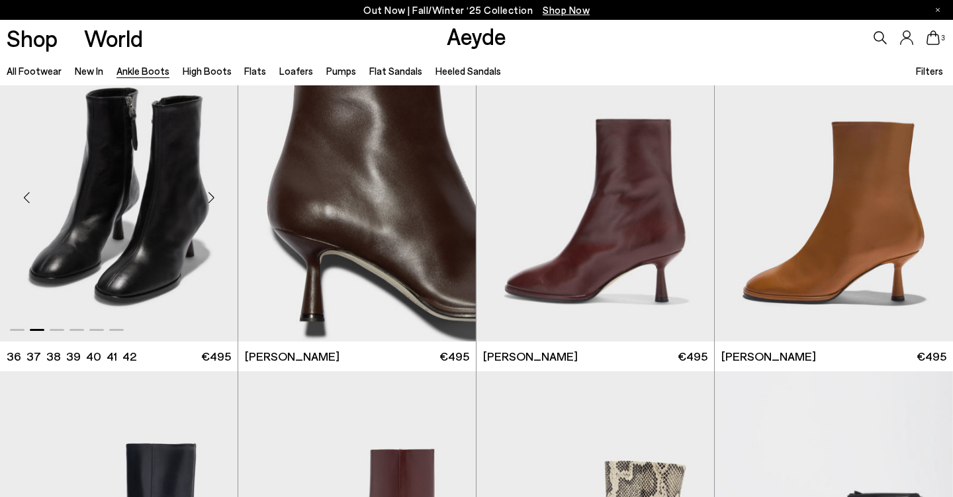
click at [218, 195] on div "Next slide" at bounding box center [211, 197] width 40 height 40
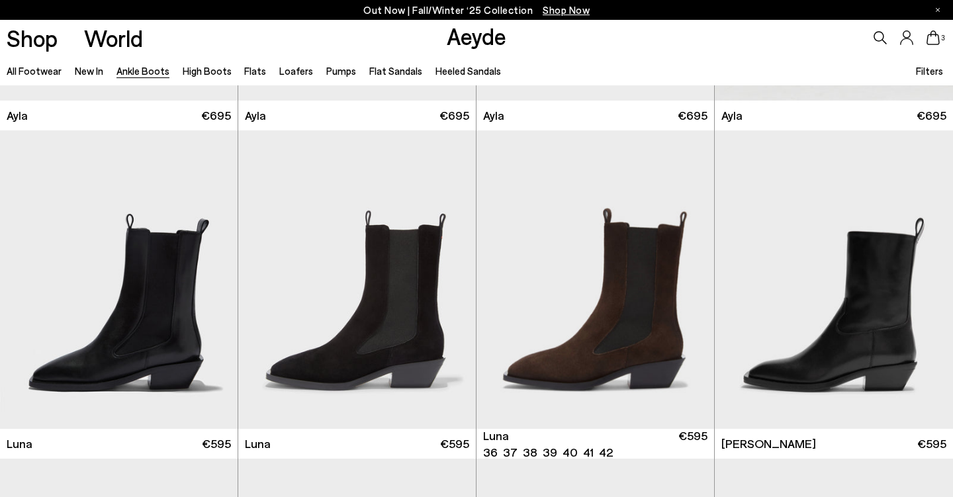
scroll to position [3948, 0]
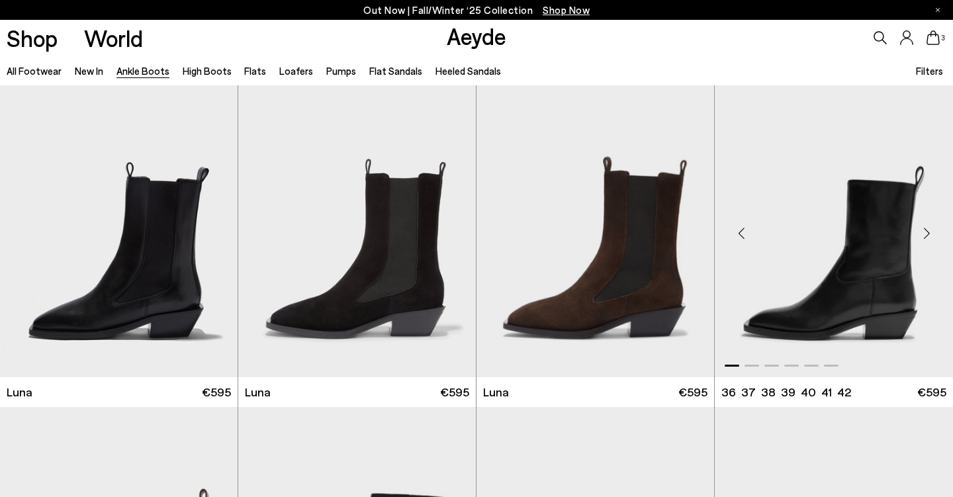
click at [926, 242] on div "Next slide" at bounding box center [926, 234] width 40 height 40
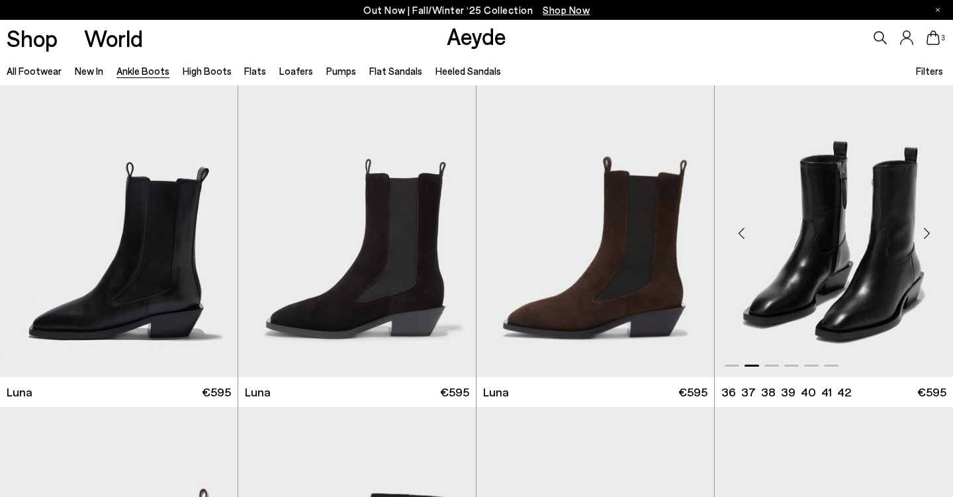
click at [926, 242] on div "Next slide" at bounding box center [926, 234] width 40 height 40
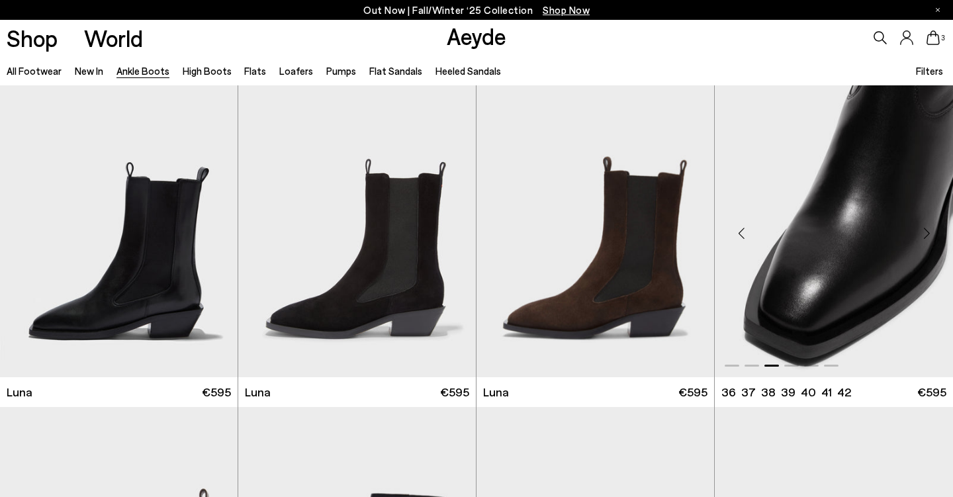
click at [926, 242] on div "Next slide" at bounding box center [926, 234] width 40 height 40
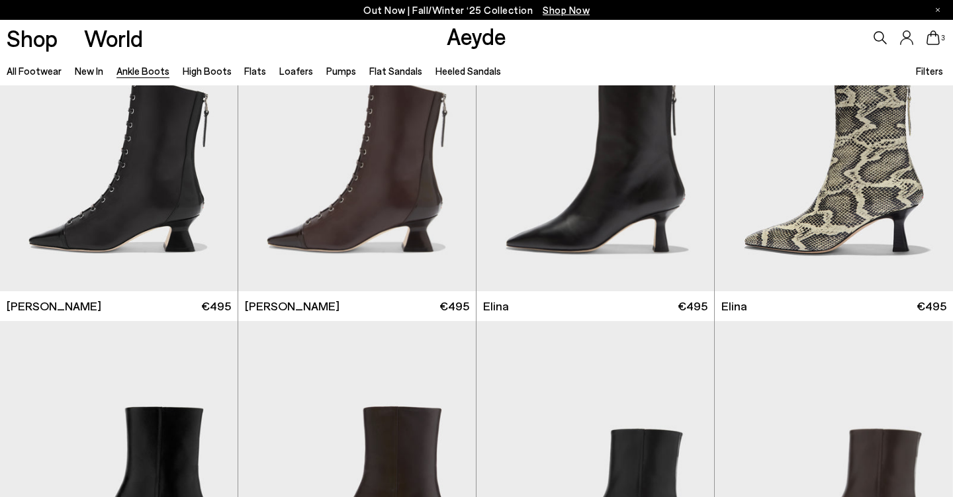
scroll to position [0, 0]
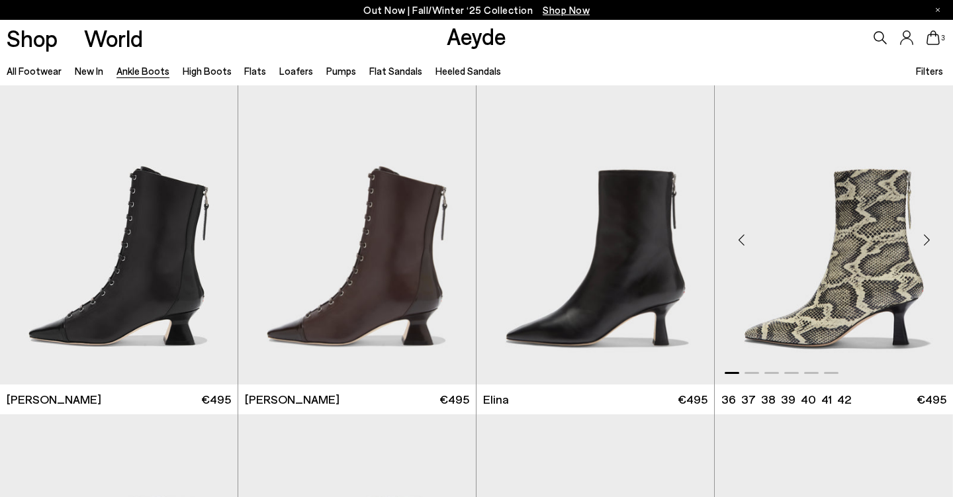
click at [926, 242] on div "Next slide" at bounding box center [926, 240] width 40 height 40
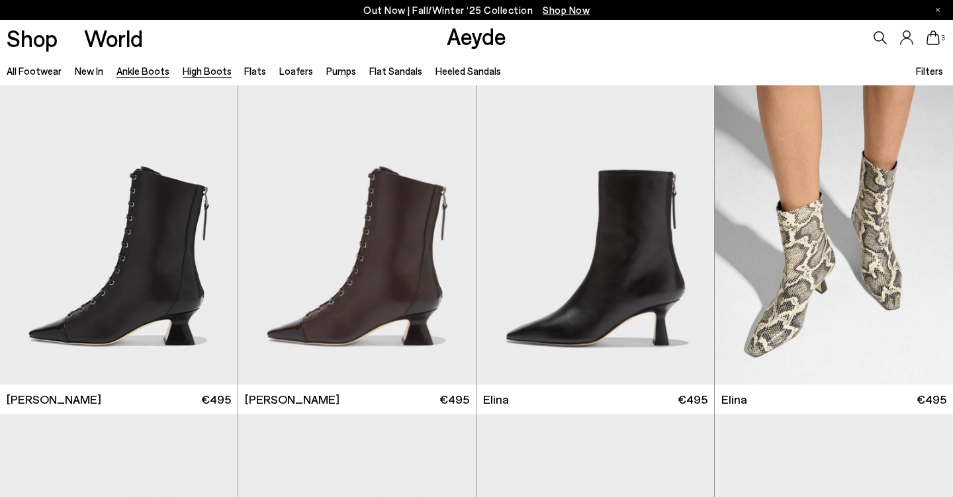
click at [195, 72] on link "High Boots" at bounding box center [207, 71] width 49 height 12
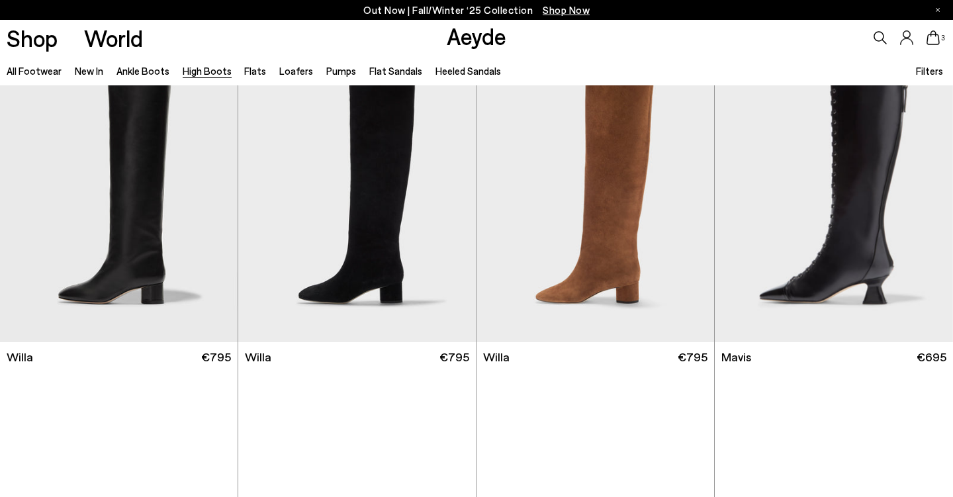
scroll to position [507, 0]
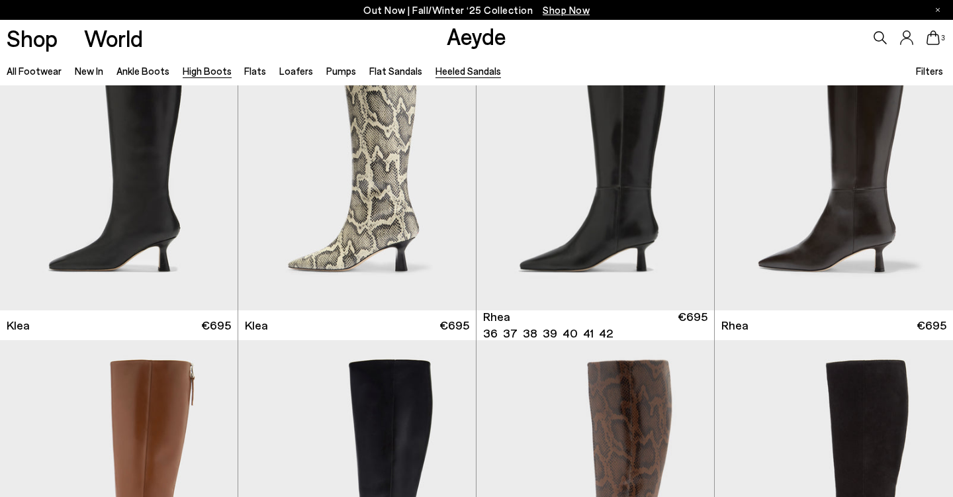
scroll to position [961, 0]
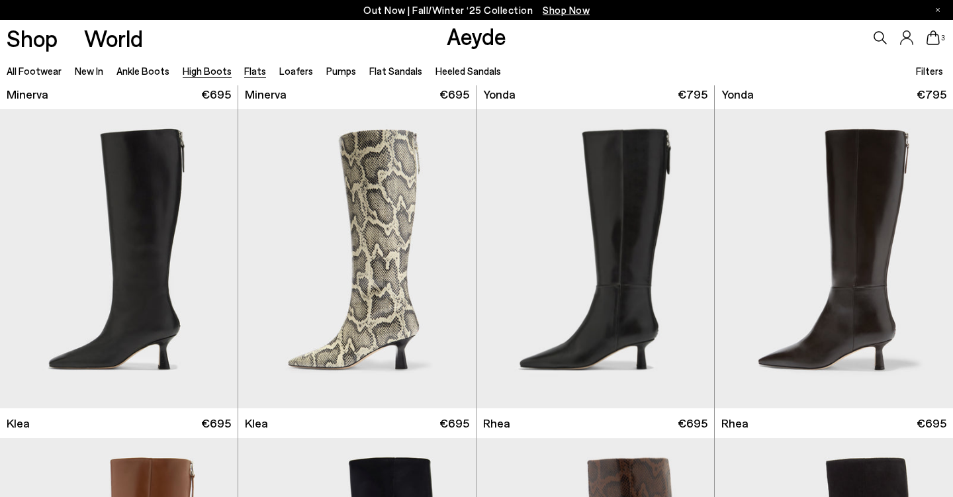
click at [244, 73] on link "Flats" at bounding box center [255, 71] width 22 height 12
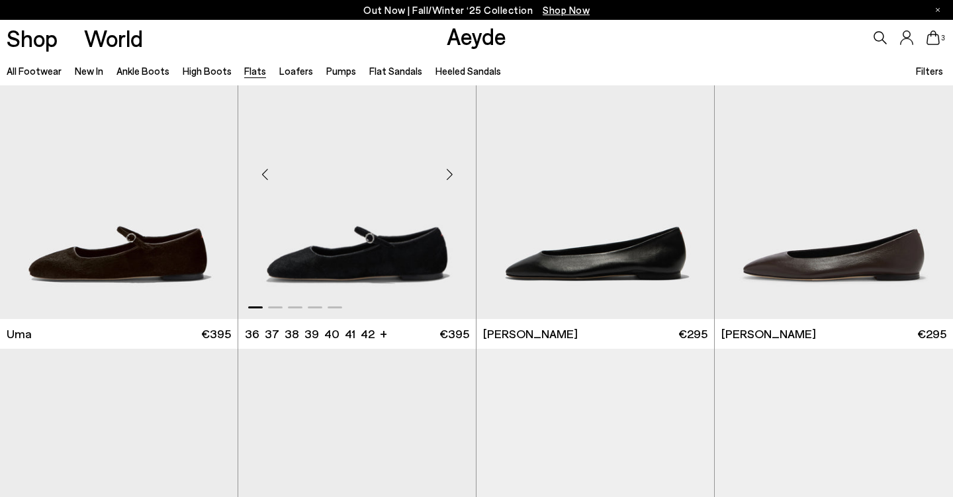
scroll to position [50, 0]
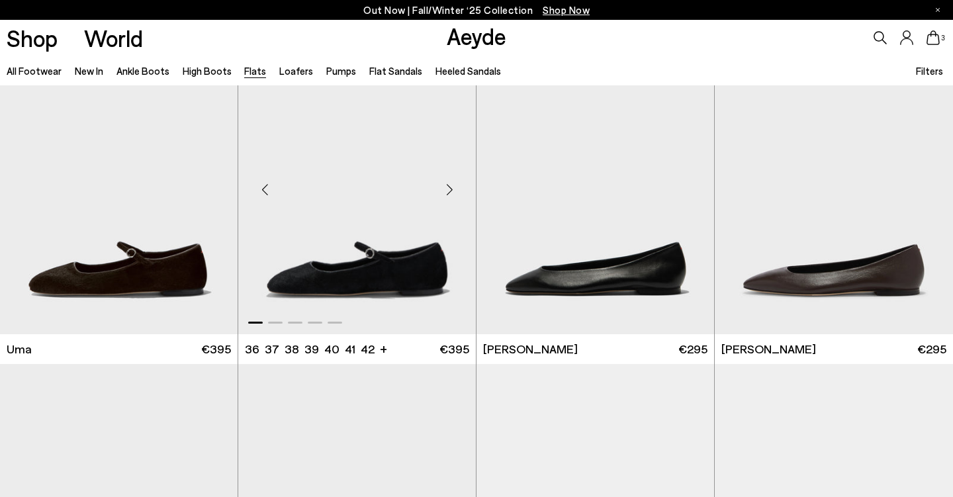
click at [442, 206] on div "Next slide" at bounding box center [449, 190] width 40 height 40
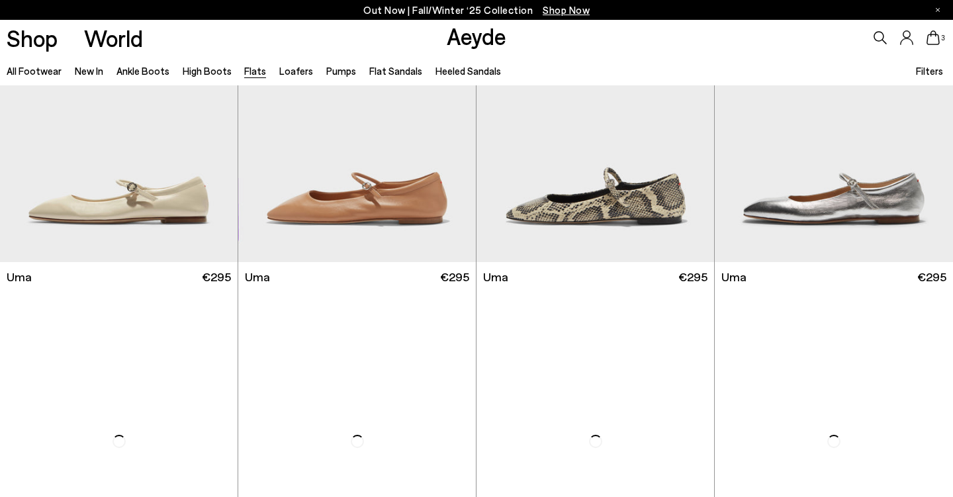
scroll to position [1718, 0]
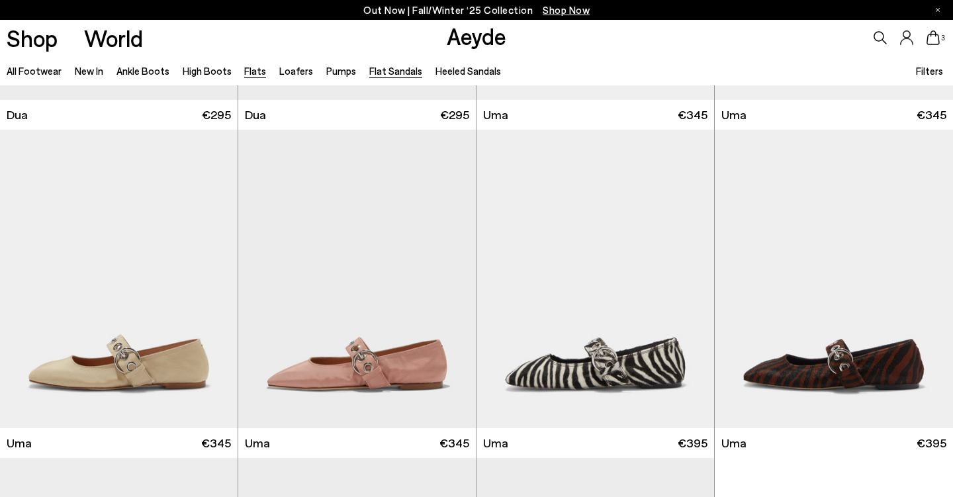
scroll to position [5863, 0]
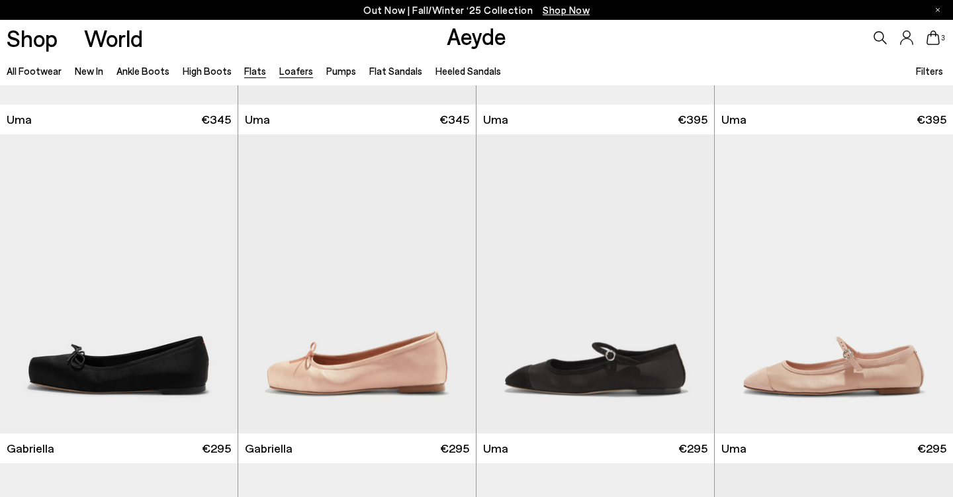
click at [298, 72] on link "Loafers" at bounding box center [296, 71] width 34 height 12
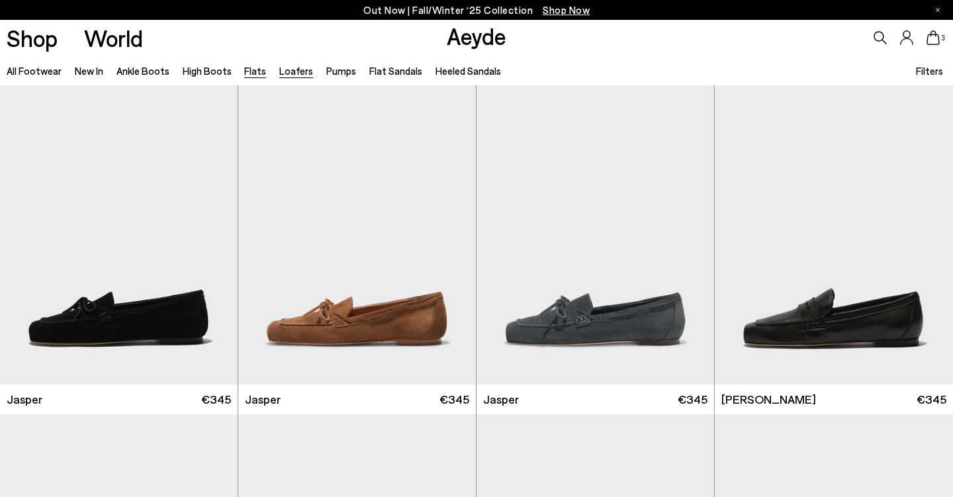
click at [252, 71] on link "Flats" at bounding box center [255, 71] width 22 height 12
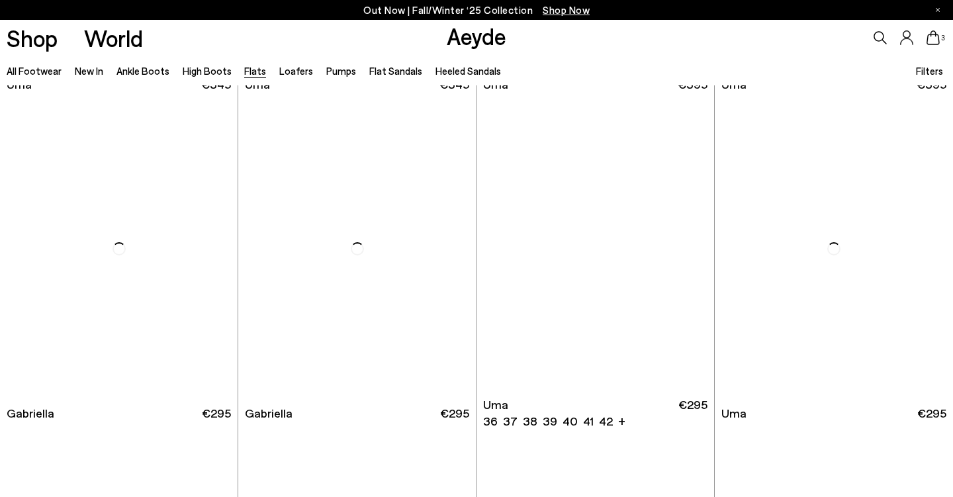
scroll to position [5917, 0]
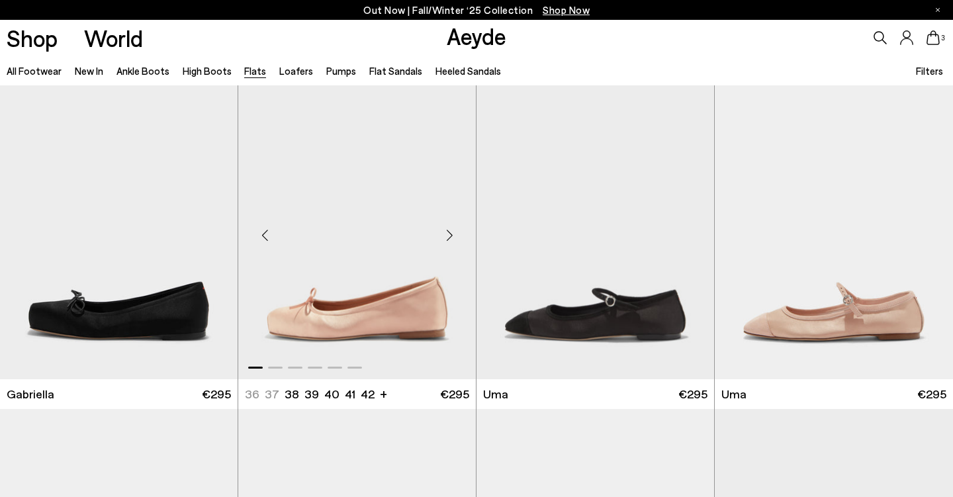
click at [449, 236] on div "Next slide" at bounding box center [449, 235] width 40 height 40
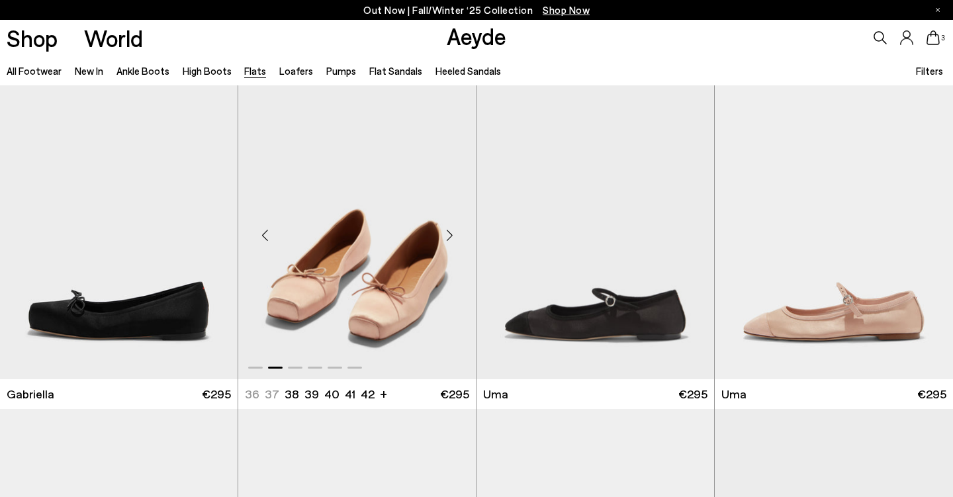
click at [449, 236] on div "Next slide" at bounding box center [449, 235] width 40 height 40
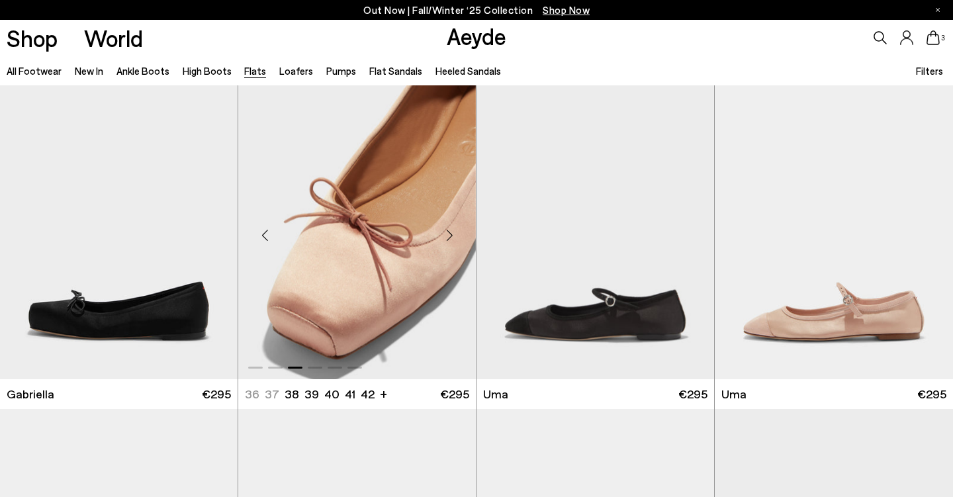
click at [449, 236] on div "Next slide" at bounding box center [449, 235] width 40 height 40
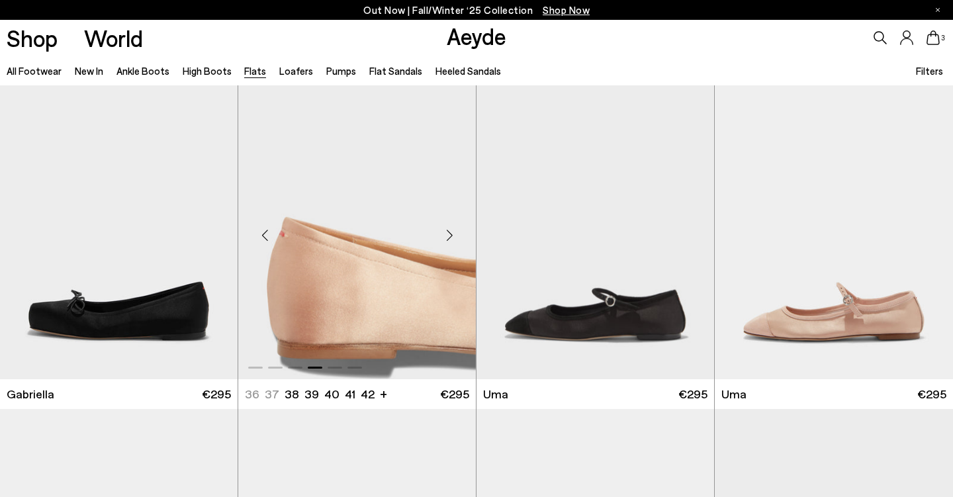
click at [449, 236] on div "Next slide" at bounding box center [449, 235] width 40 height 40
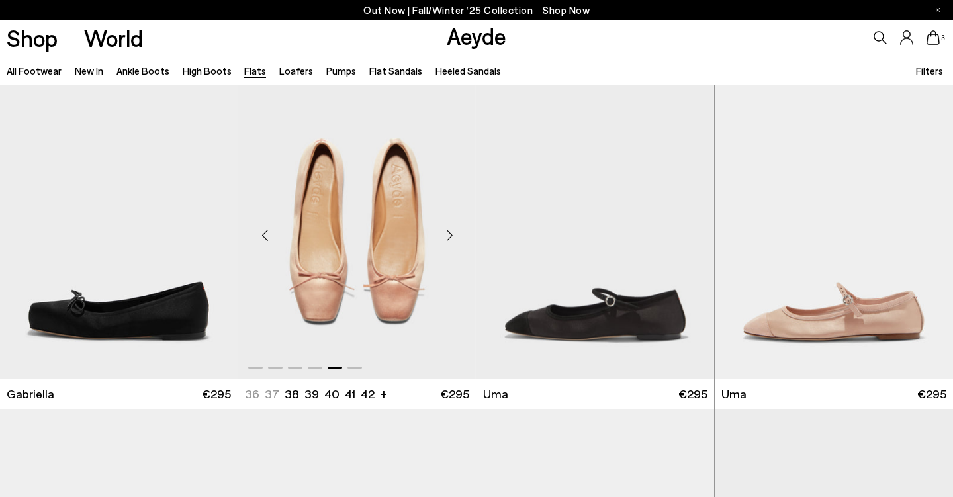
click at [449, 236] on div "Next slide" at bounding box center [449, 235] width 40 height 40
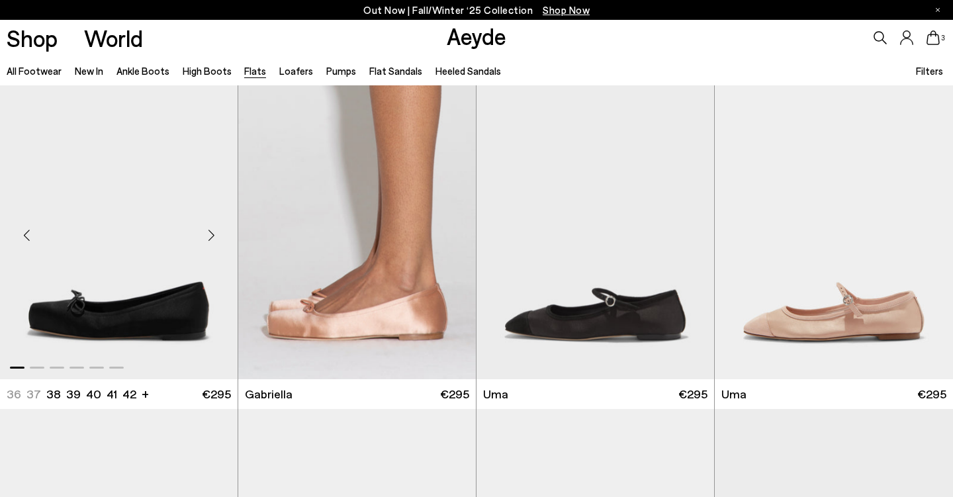
click at [212, 235] on div "Next slide" at bounding box center [211, 235] width 40 height 40
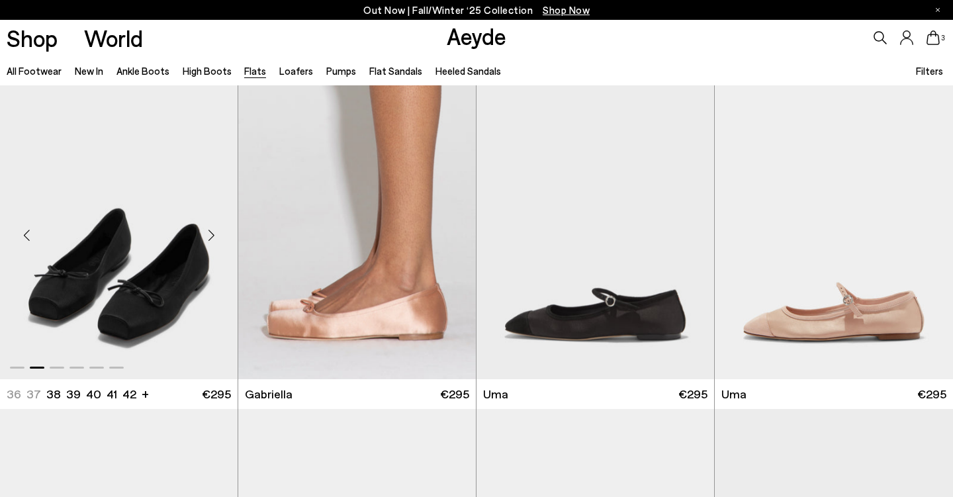
click at [212, 235] on div "Next slide" at bounding box center [211, 235] width 40 height 40
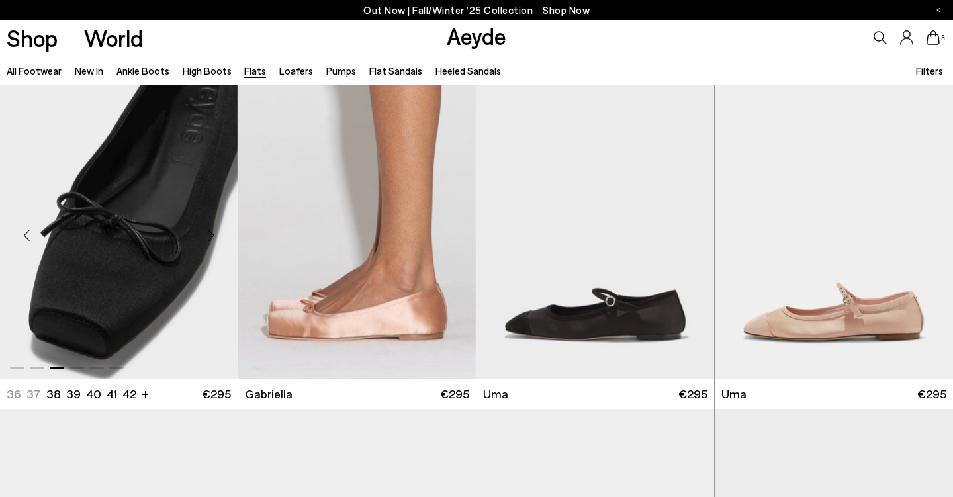
click at [145, 257] on img "3 / 6" at bounding box center [119, 229] width 238 height 298
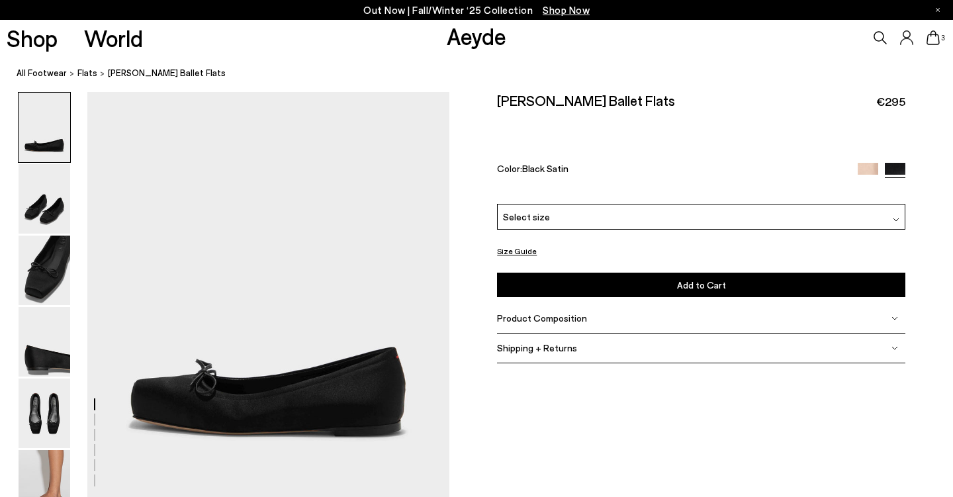
click at [530, 214] on span "Select size" at bounding box center [526, 217] width 47 height 14
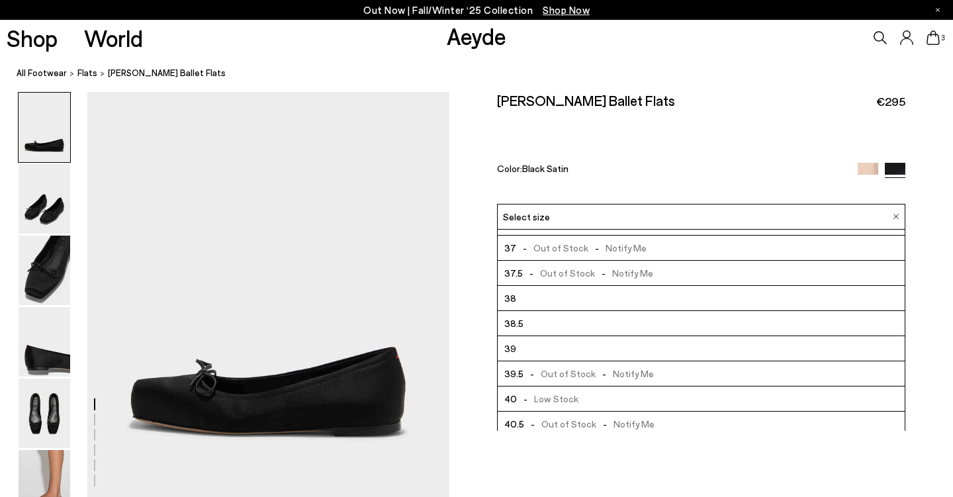
scroll to position [23, 0]
click at [584, 398] on li "40 - Low Stock" at bounding box center [701, 394] width 407 height 25
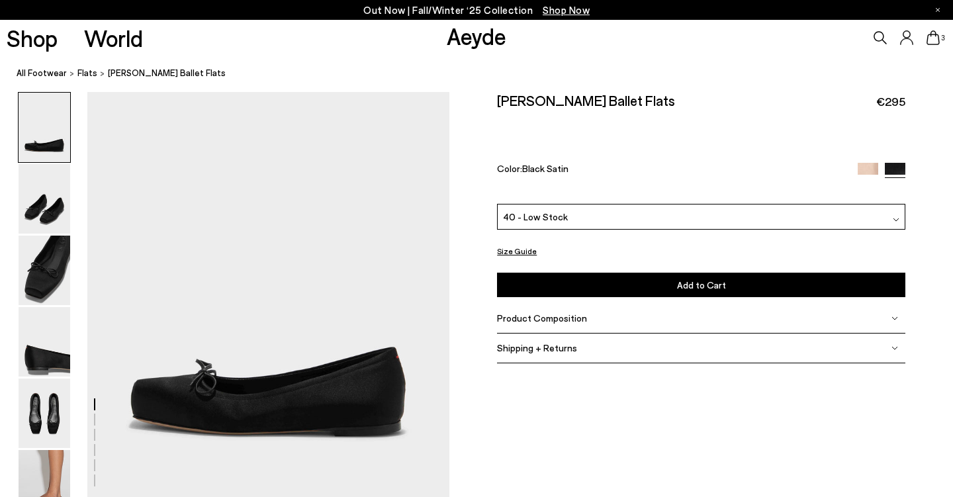
click at [655, 285] on button "Add to Cart Select a Size First" at bounding box center [701, 285] width 408 height 24
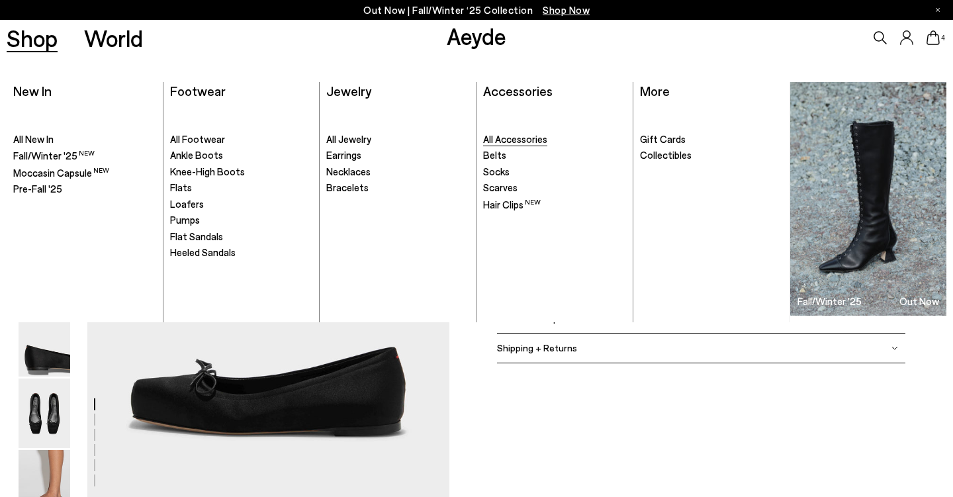
click at [545, 136] on span "All Accessories" at bounding box center [515, 139] width 64 height 12
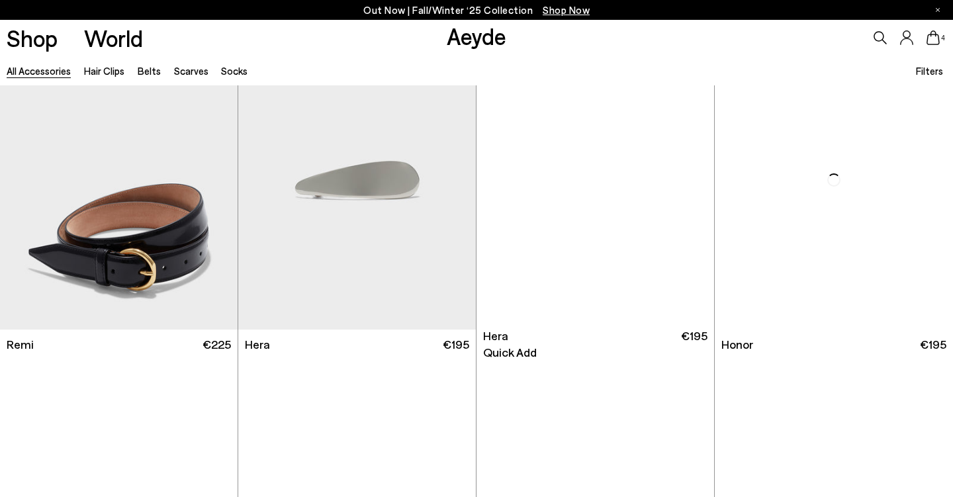
scroll to position [1692, 0]
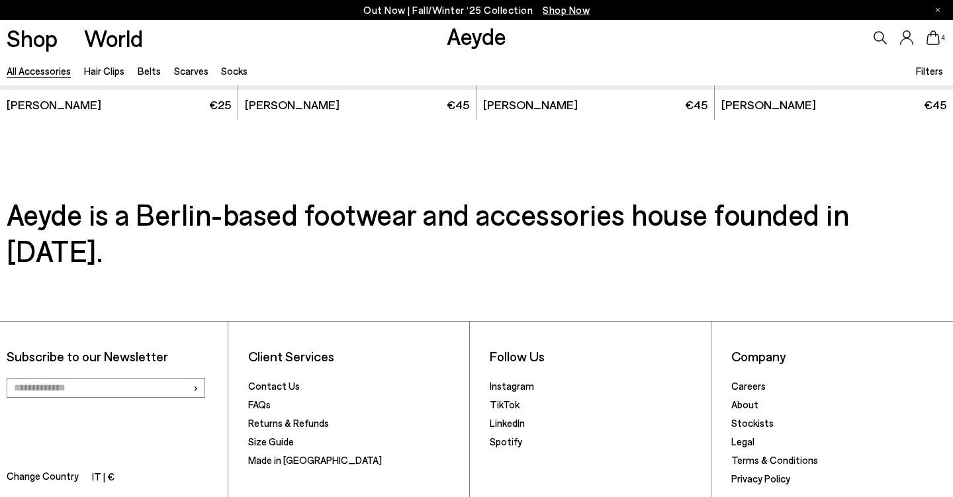
scroll to position [4942, 0]
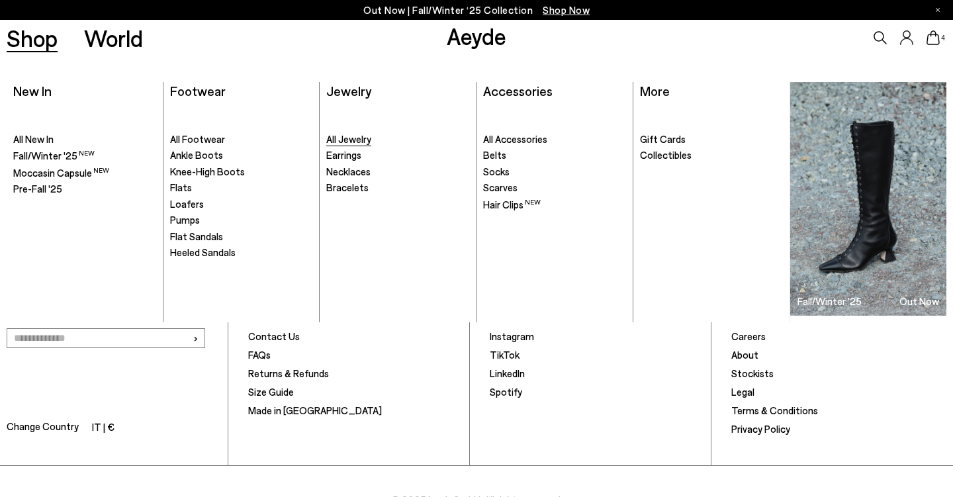
click at [335, 136] on span "All Jewelry" at bounding box center [348, 139] width 45 height 12
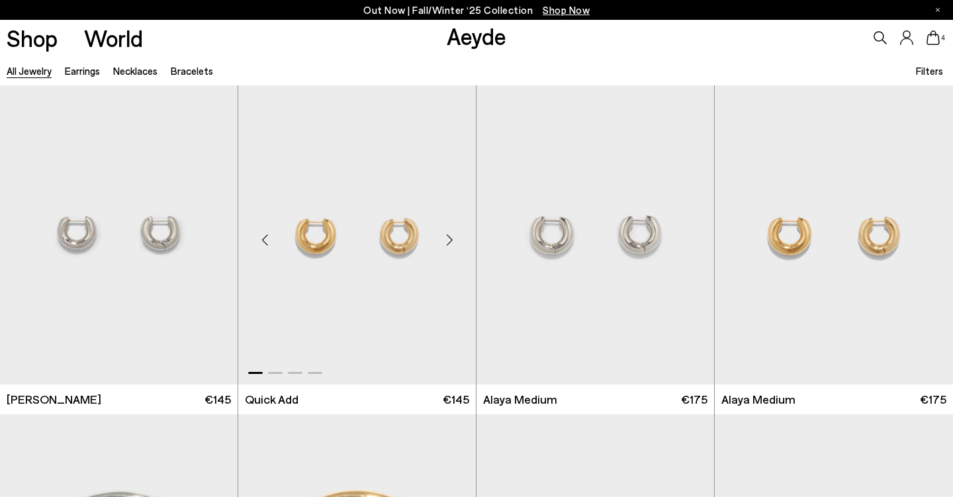
click at [443, 240] on div "Next slide" at bounding box center [449, 240] width 40 height 40
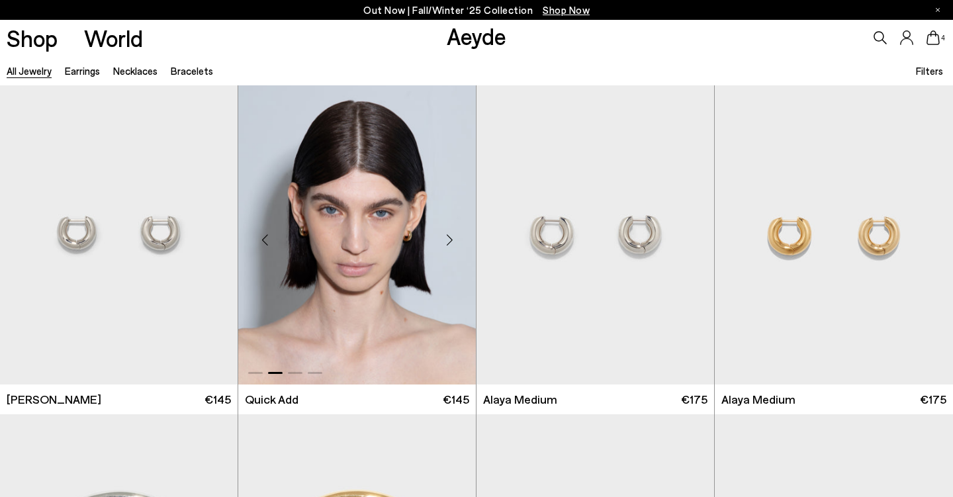
click at [443, 240] on div "Next slide" at bounding box center [449, 240] width 40 height 40
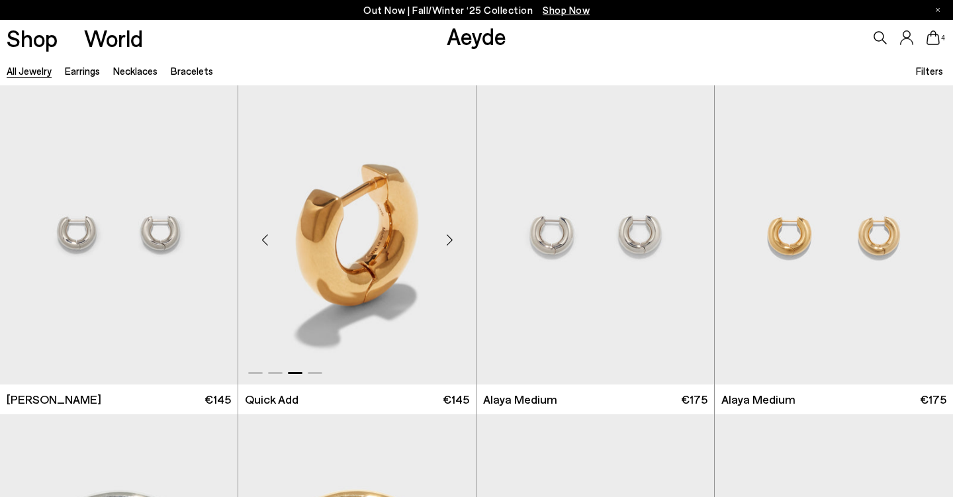
click at [443, 240] on div "Next slide" at bounding box center [449, 240] width 40 height 40
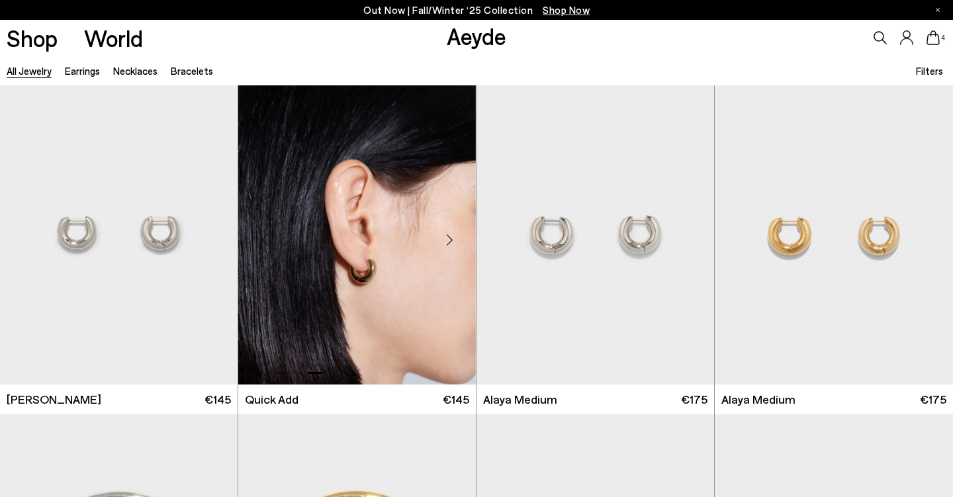
click at [443, 240] on div "Next slide" at bounding box center [449, 240] width 40 height 40
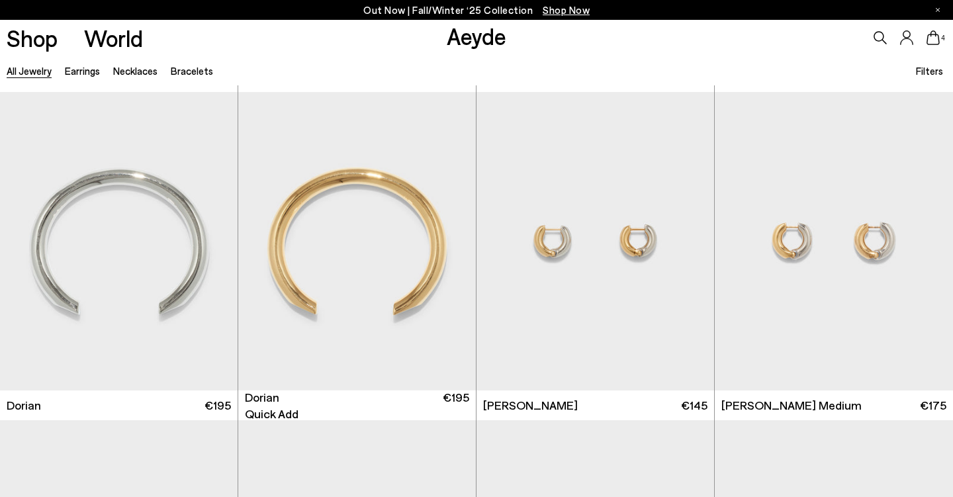
scroll to position [365, 0]
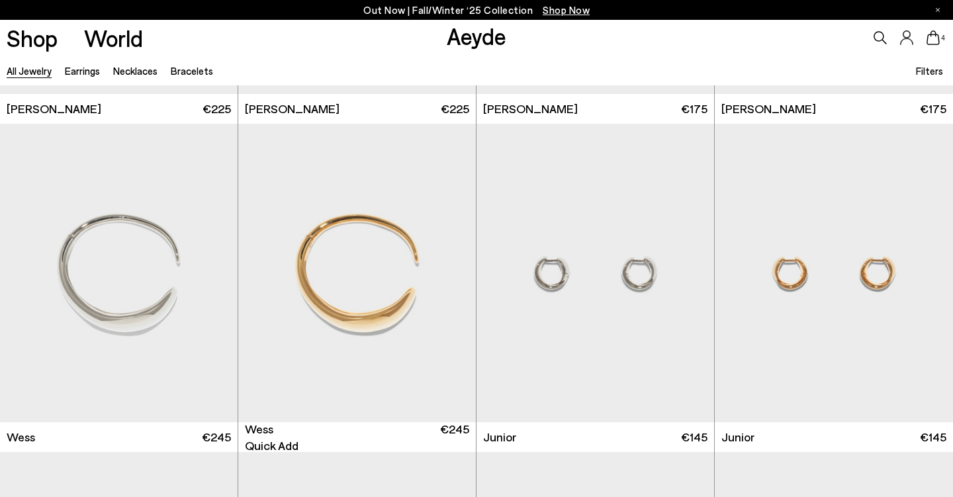
scroll to position [1277, 0]
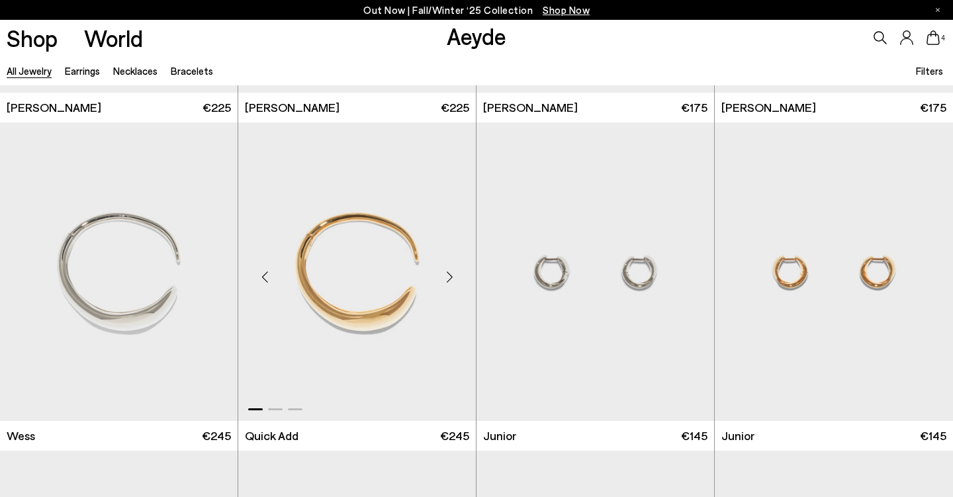
click at [449, 290] on div "Next slide" at bounding box center [449, 277] width 40 height 40
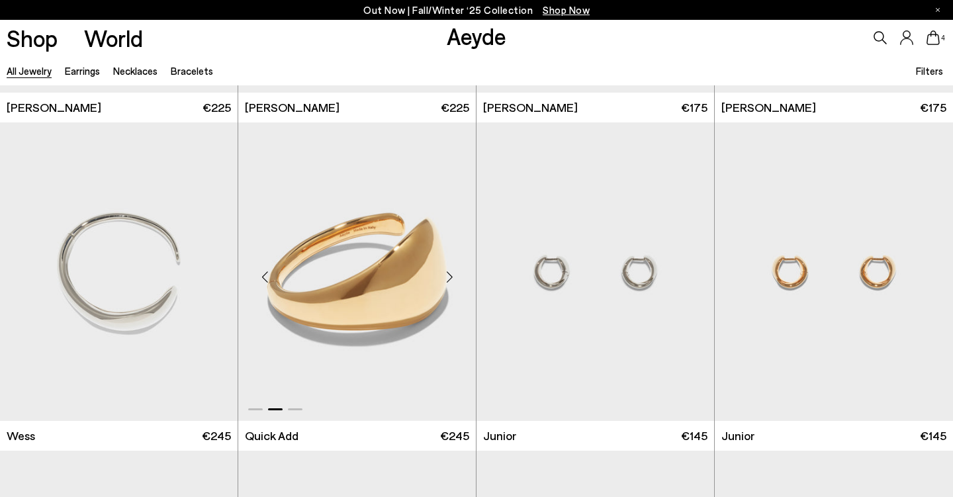
click at [449, 290] on div "Next slide" at bounding box center [449, 277] width 40 height 40
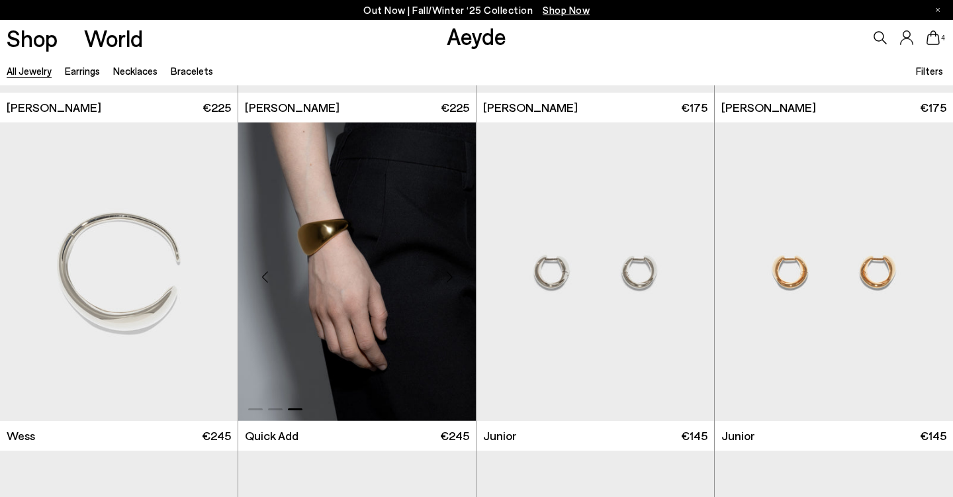
click at [449, 290] on div "Next slide" at bounding box center [449, 277] width 40 height 40
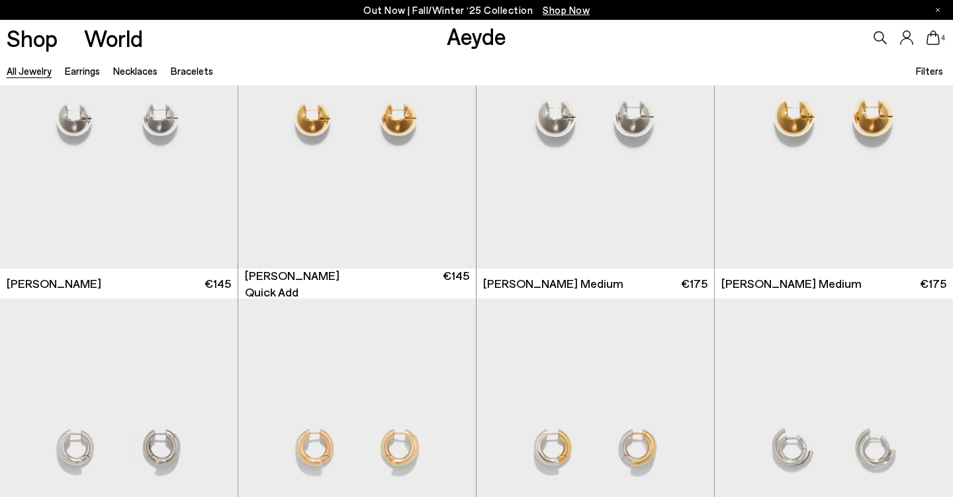
scroll to position [2087, 0]
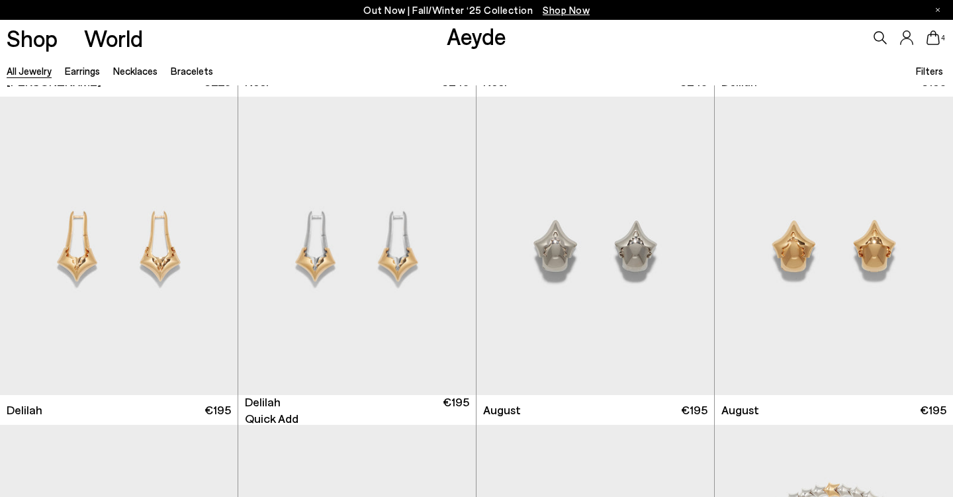
scroll to position [3945, 0]
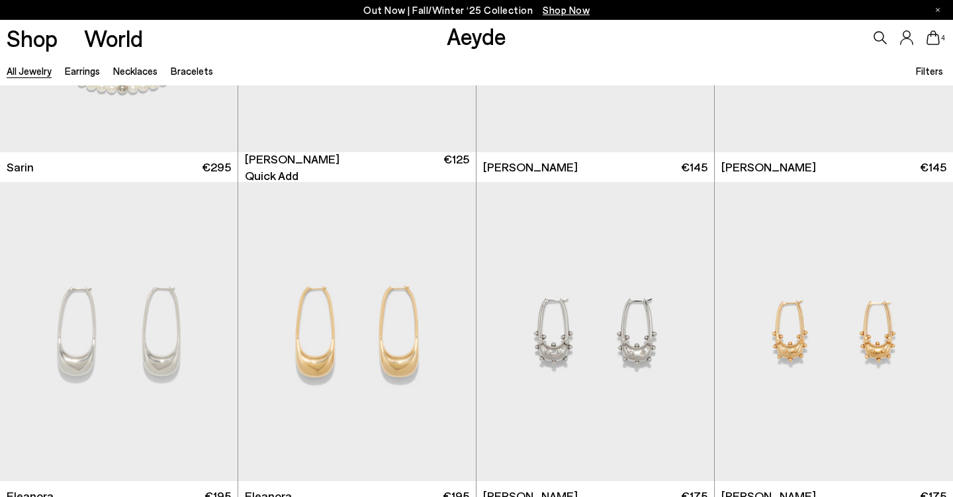
scroll to position [5877, 0]
